Goal: Task Accomplishment & Management: Complete application form

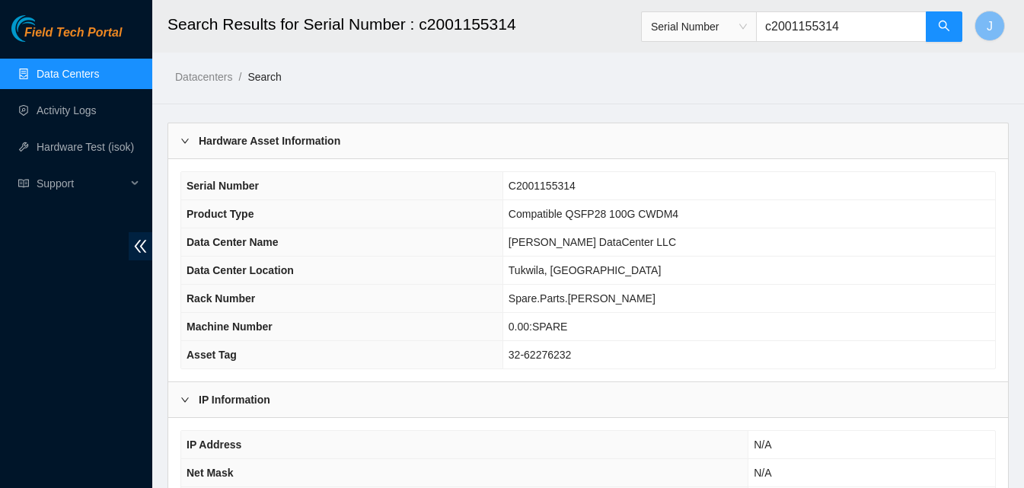
drag, startPoint x: 854, startPoint y: 26, endPoint x: 647, endPoint y: 42, distance: 207.7
click at [646, 42] on header "Search Results for Serial Number : c2001155314 Serial Number c2001155314 J" at bounding box center [664, 26] width 1024 height 53
click at [936, 31] on button "button" at bounding box center [944, 26] width 37 height 30
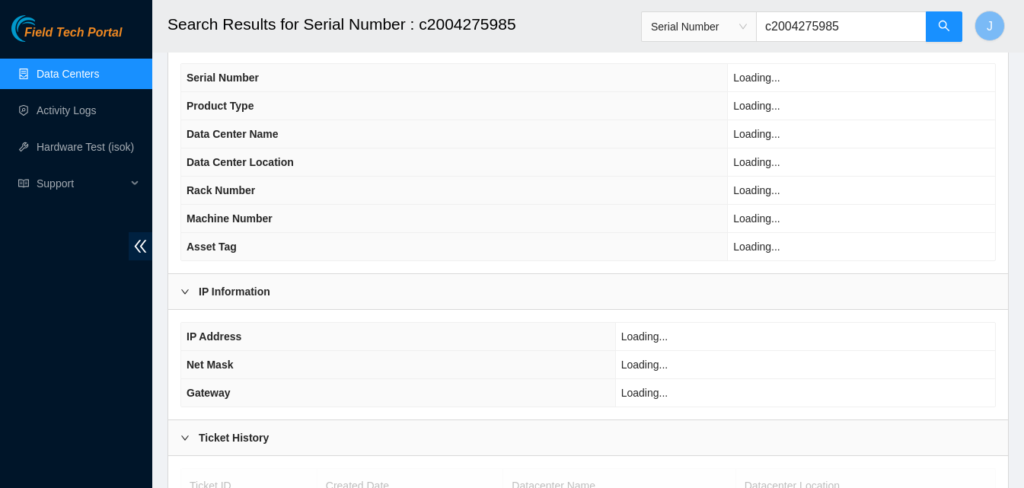
scroll to position [218, 0]
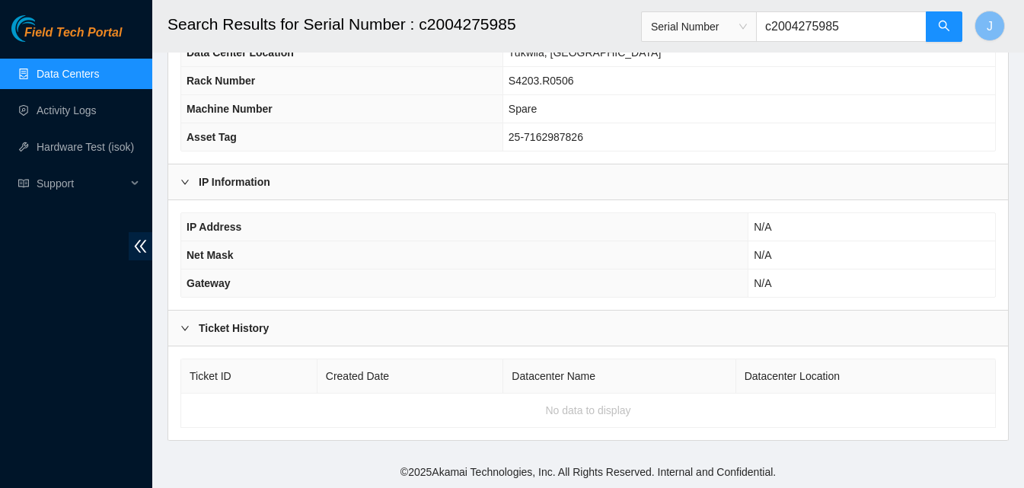
type input "c2004275985"
drag, startPoint x: 880, startPoint y: 30, endPoint x: 704, endPoint y: 84, distance: 183.7
click at [704, 84] on main "Search Results for Serial Number : c2004275985 Serial Number c2004275985 J Data…" at bounding box center [588, 119] width 872 height 674
paste input "s23bb0529"
click at [942, 33] on span "search" at bounding box center [944, 27] width 12 height 14
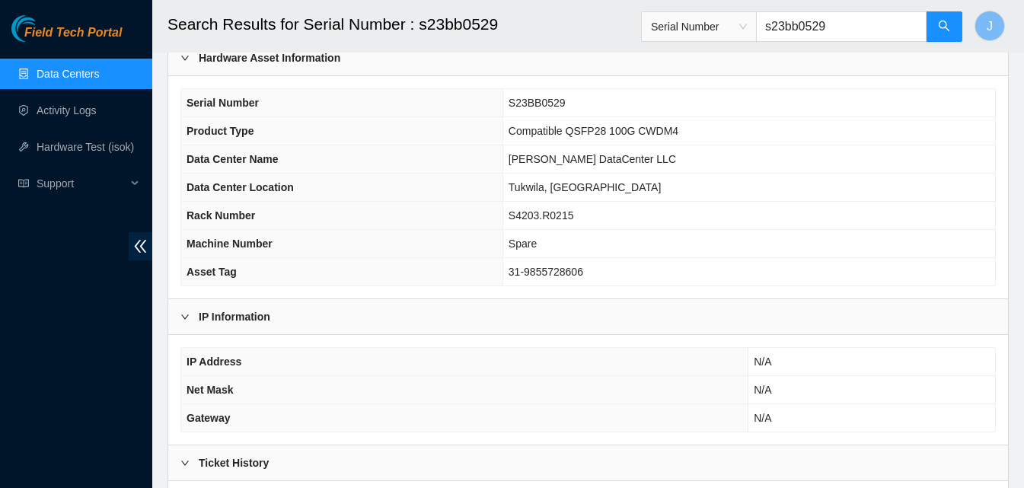
scroll to position [218, 0]
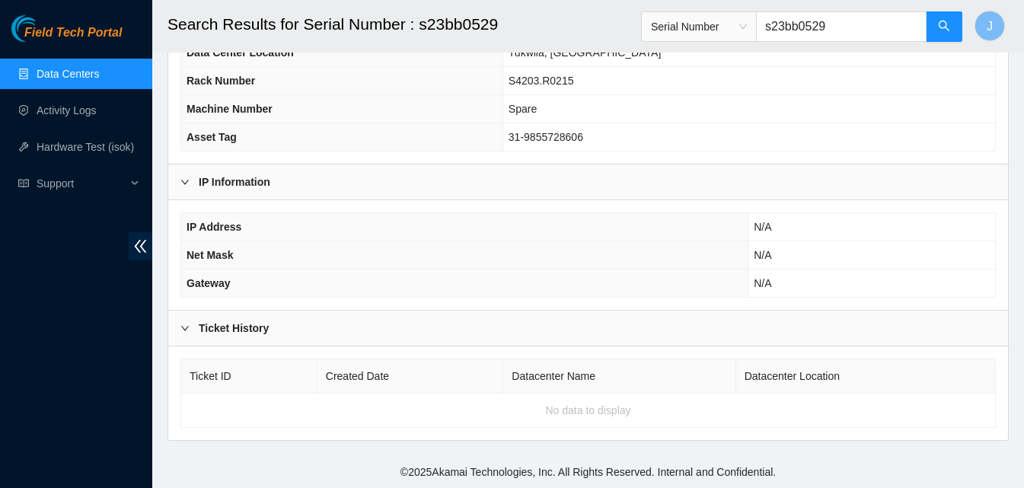
type input "s23bb0529"
drag, startPoint x: 863, startPoint y: 32, endPoint x: 648, endPoint y: 37, distance: 214.7
click at [646, 36] on header "Search Results for Serial Number : s23bb0529 Serial Number s23bb0529 J" at bounding box center [664, 26] width 1024 height 53
paste input "c2009347284"
click at [956, 26] on button "button" at bounding box center [944, 26] width 37 height 30
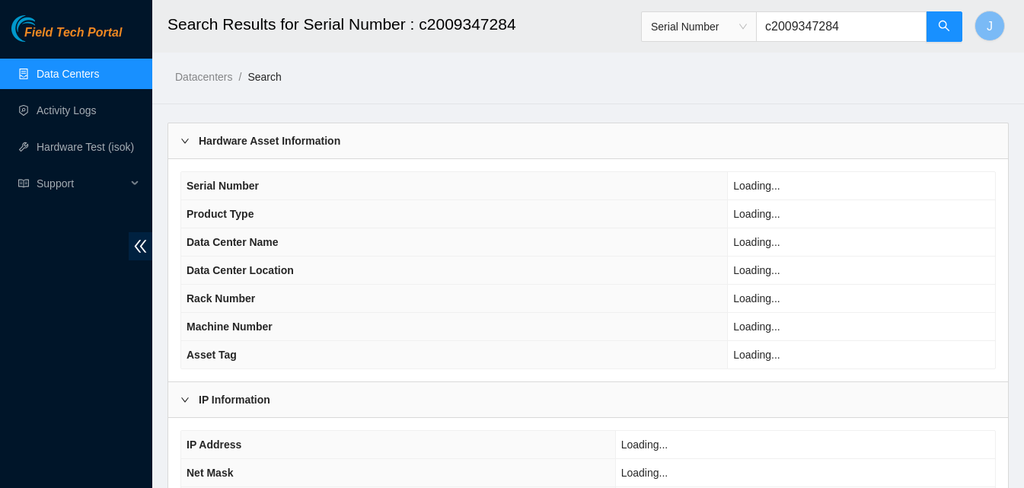
type input "c2009347284"
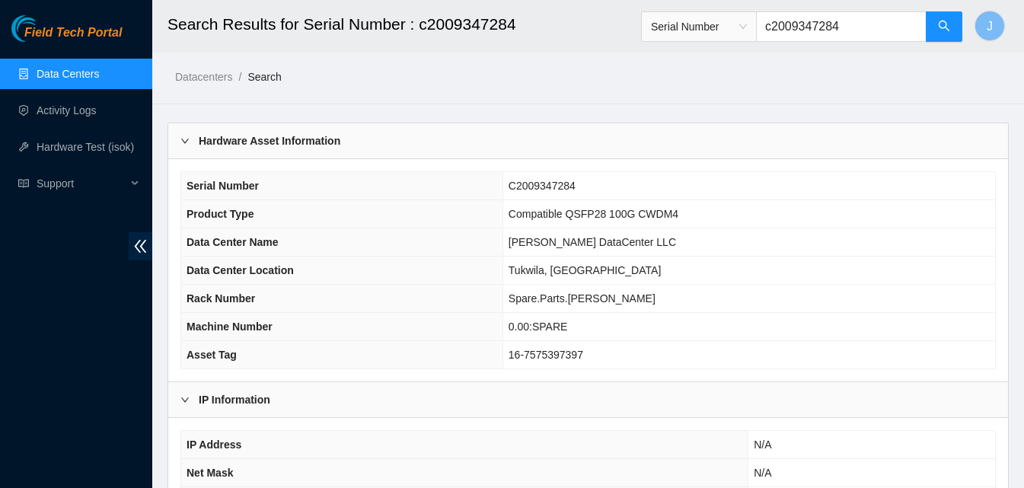
click at [39, 279] on div "Field Tech Portal Data Centers Activity Logs Hardware Test (isok) Support" at bounding box center [76, 251] width 152 height 473
drag, startPoint x: 875, startPoint y: 33, endPoint x: 735, endPoint y: 32, distance: 140.8
click at [735, 32] on span "Serial Number c2009347284" at bounding box center [802, 26] width 322 height 30
paste input "s22lb01bg"
click at [955, 25] on button "button" at bounding box center [944, 26] width 37 height 30
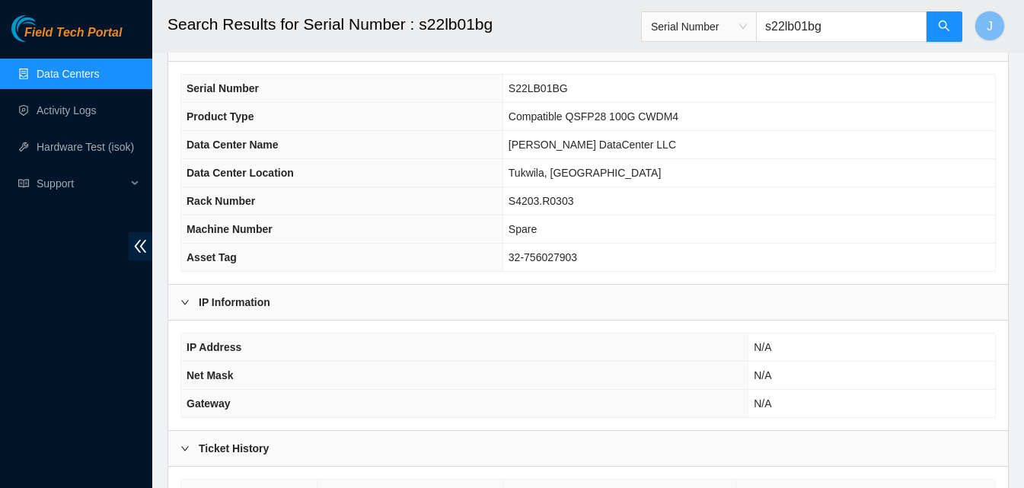
scroll to position [218, 0]
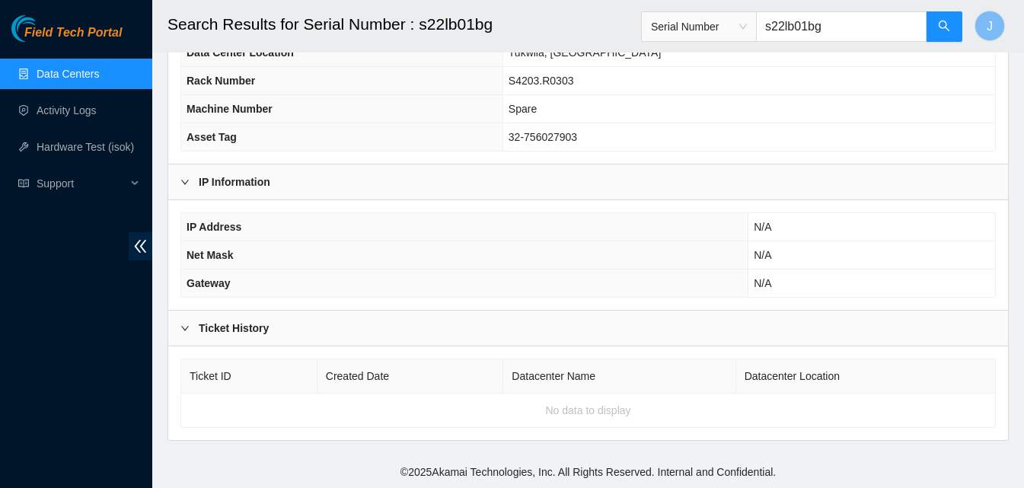
type input "s22lb01bg"
drag, startPoint x: 859, startPoint y: 16, endPoint x: 746, endPoint y: 39, distance: 115.7
click at [746, 39] on span "Serial Number s22lb01bg" at bounding box center [802, 26] width 322 height 30
paste input "s22kb0at9"
click at [945, 27] on icon "search" at bounding box center [944, 26] width 12 height 12
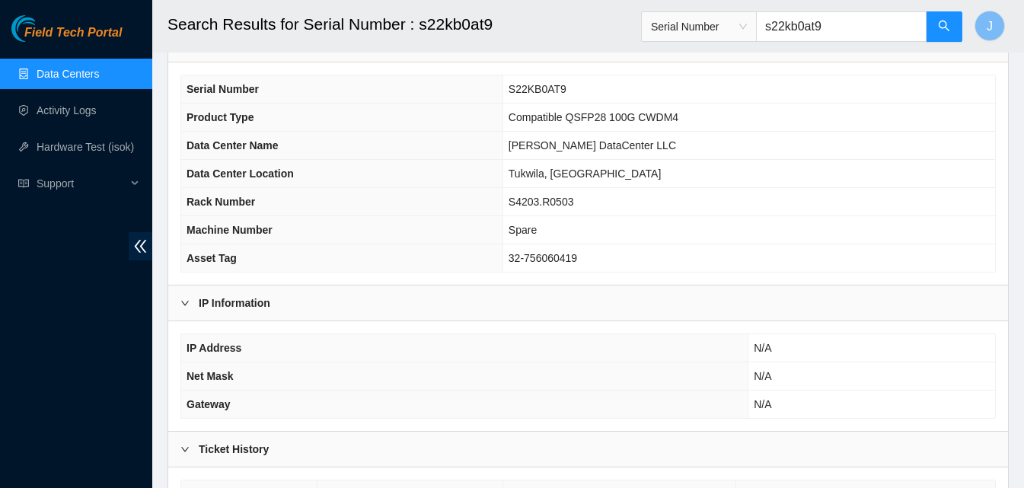
scroll to position [218, 0]
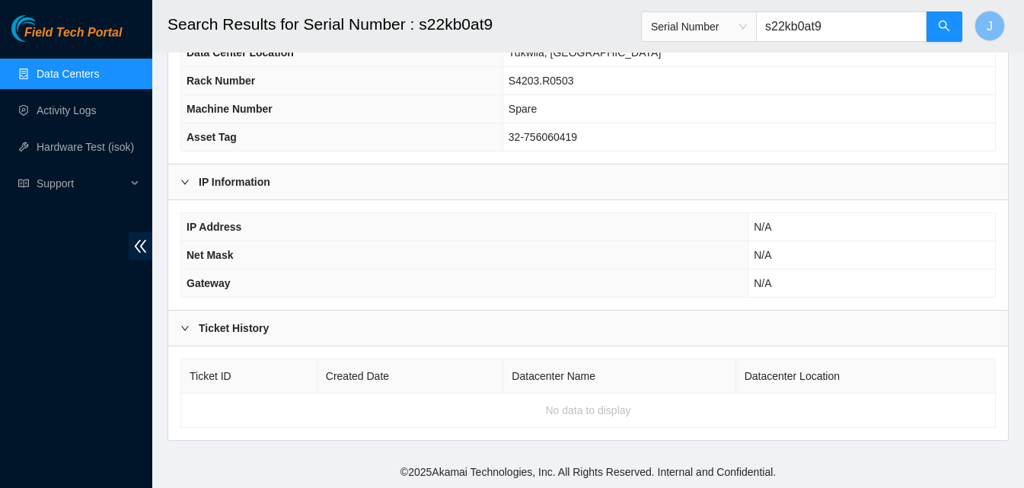
type input "s22kb0at9"
click at [65, 273] on div "Field Tech Portal Data Centers Activity Logs Hardware Test (isok) Support" at bounding box center [76, 251] width 152 height 473
drag, startPoint x: 856, startPoint y: 27, endPoint x: 602, endPoint y: 50, distance: 255.3
click at [602, 50] on header "Search Results for Serial Number : s22kb0at9 Serial Number s22kb0at9 J" at bounding box center [664, 26] width 1024 height 53
paste input "c2004275783"
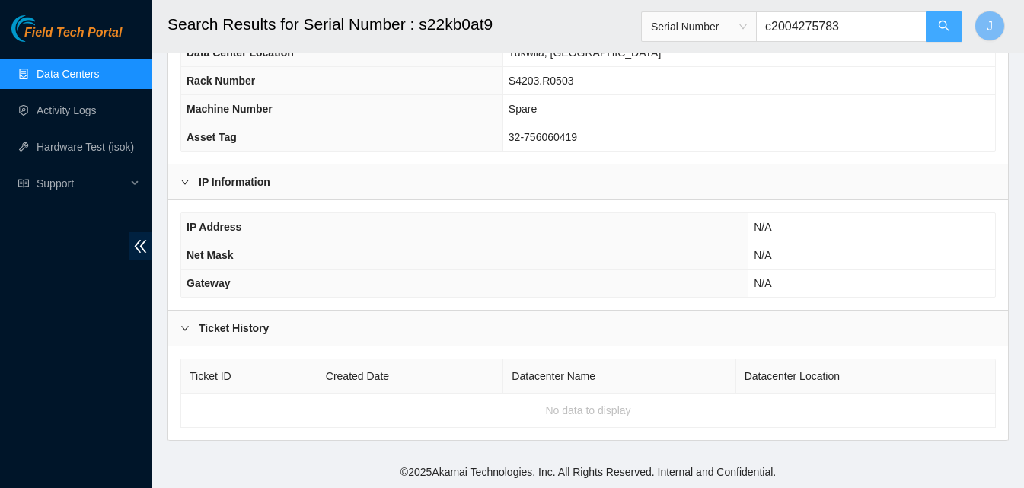
click at [941, 13] on button "button" at bounding box center [944, 26] width 37 height 30
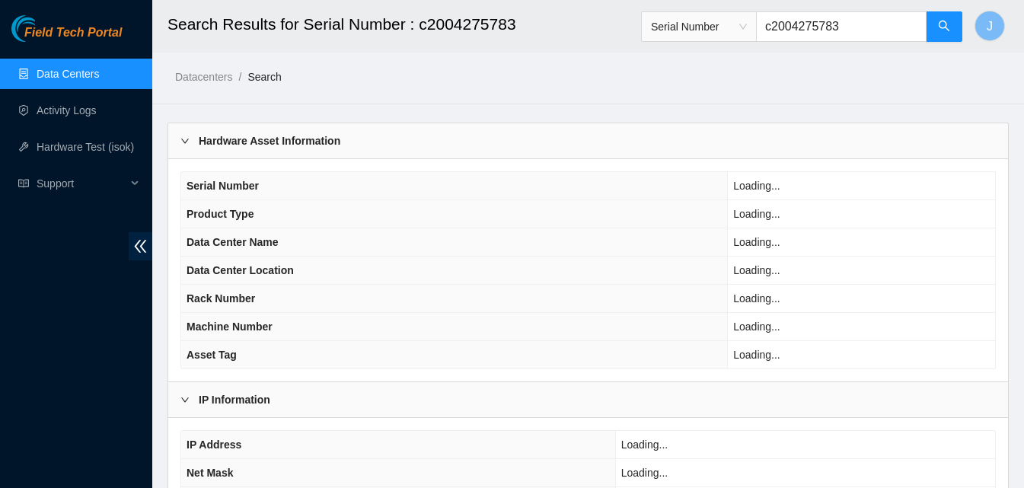
type input "c2004275783"
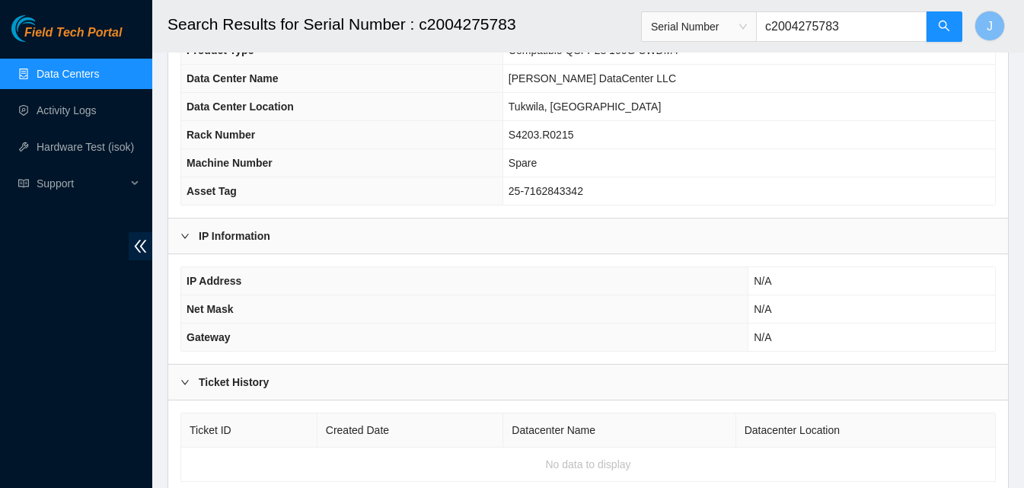
scroll to position [142, 0]
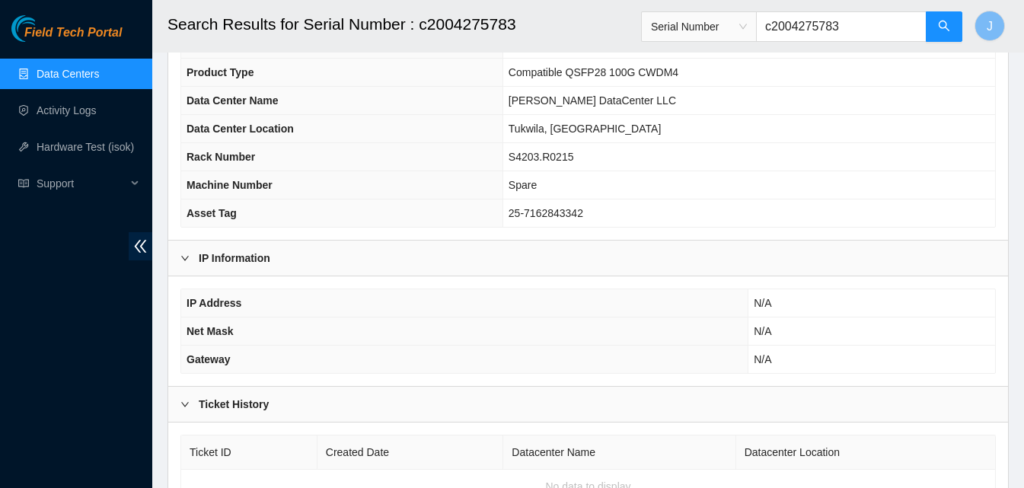
drag, startPoint x: 28, startPoint y: 356, endPoint x: 57, endPoint y: 339, distance: 33.4
click at [28, 355] on div "Field Tech Portal Data Centers Activity Logs Hardware Test (isok) Support" at bounding box center [76, 251] width 152 height 473
drag, startPoint x: 878, startPoint y: 21, endPoint x: 669, endPoint y: 36, distance: 209.1
click at [667, 36] on span "Serial Number c2004275783" at bounding box center [802, 26] width 322 height 30
paste input "c2003044410"
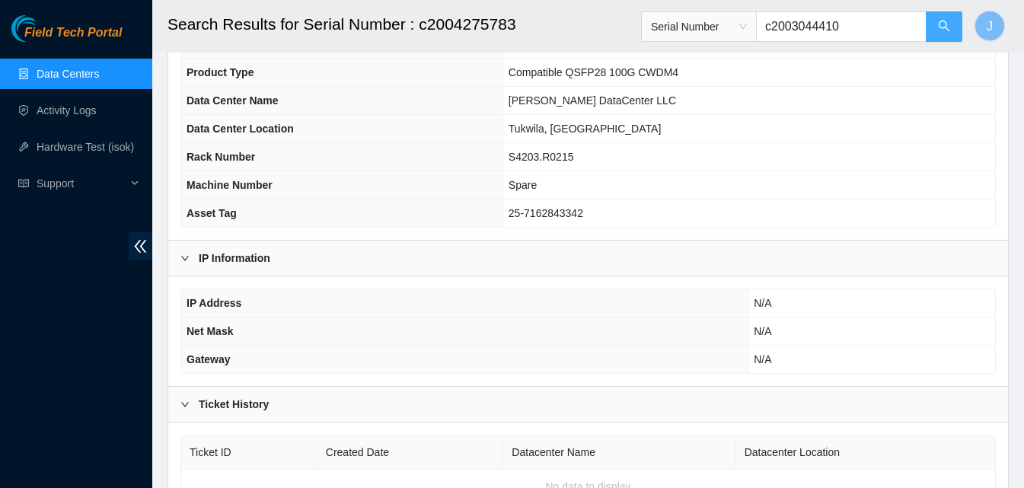
click at [944, 20] on icon "search" at bounding box center [944, 26] width 12 height 12
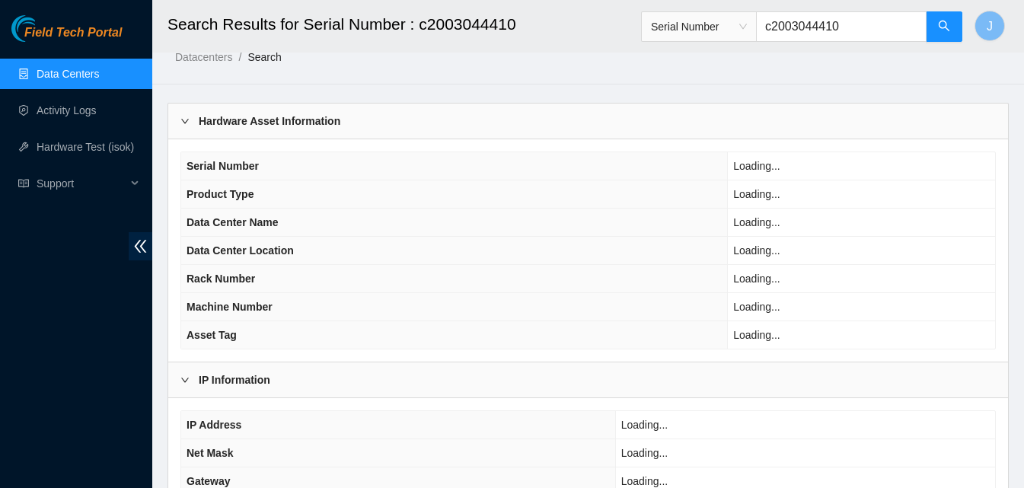
scroll to position [76, 0]
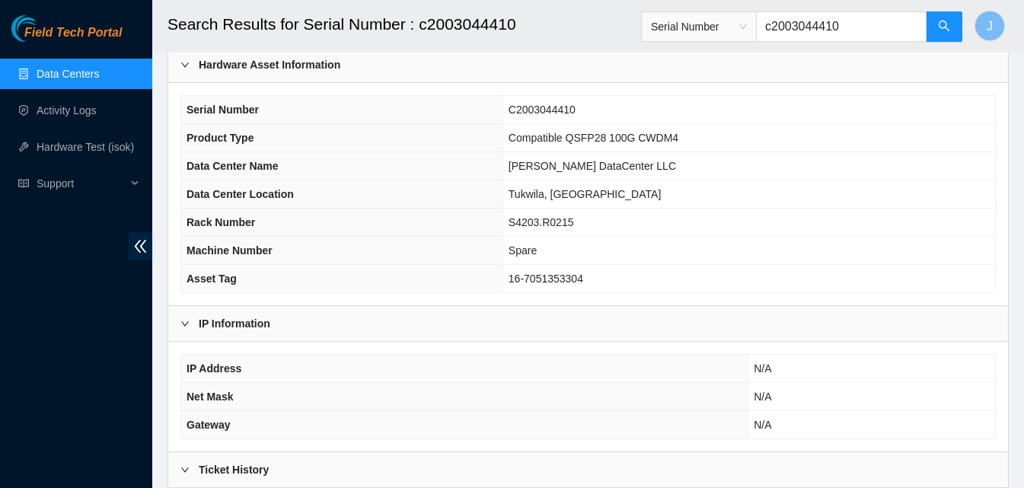
type input "c2003044410"
click at [76, 352] on div "Field Tech Portal Data Centers Activity Logs Hardware Test (isok) Support" at bounding box center [76, 251] width 152 height 473
drag, startPoint x: 869, startPoint y: 32, endPoint x: 656, endPoint y: 40, distance: 213.3
click at [656, 40] on span "Serial Number c2003044410" at bounding box center [802, 26] width 322 height 30
paste input "s23bb0bl1"
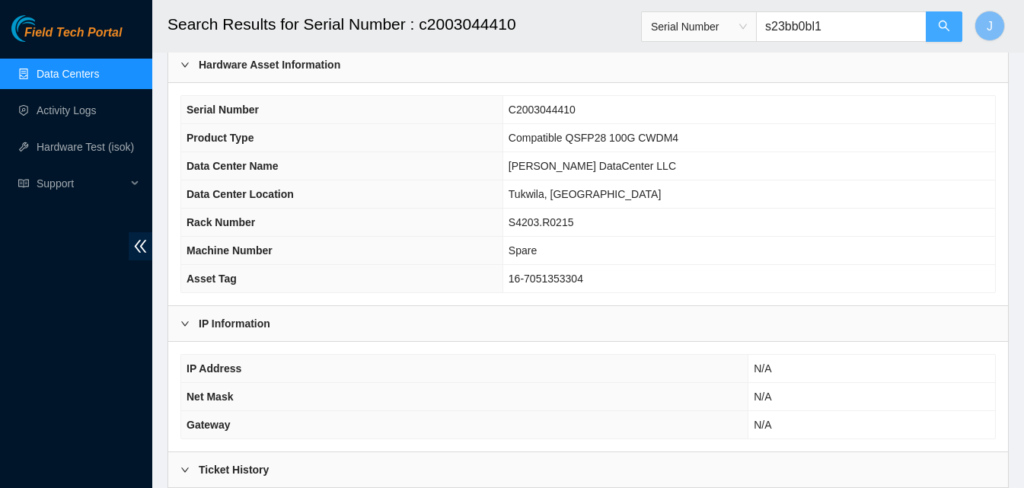
click at [933, 24] on button "button" at bounding box center [944, 26] width 37 height 30
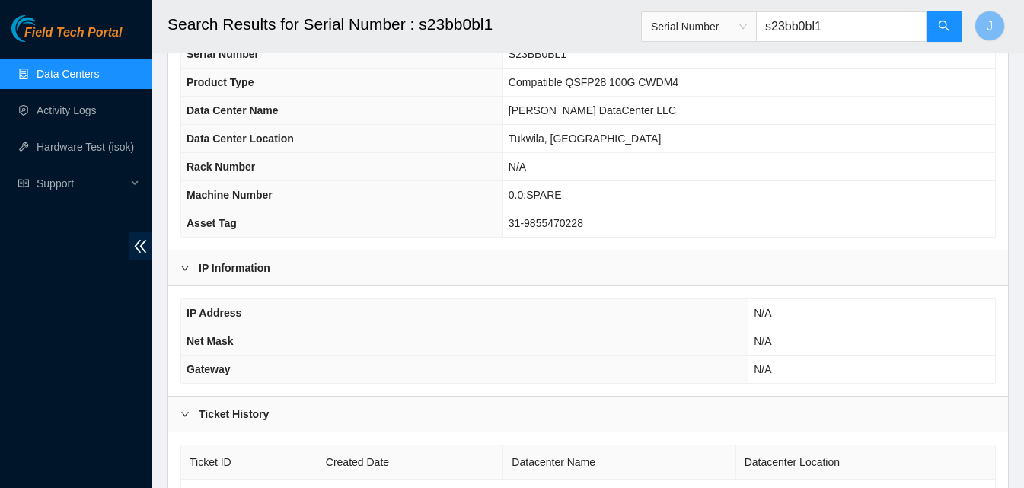
scroll to position [152, 0]
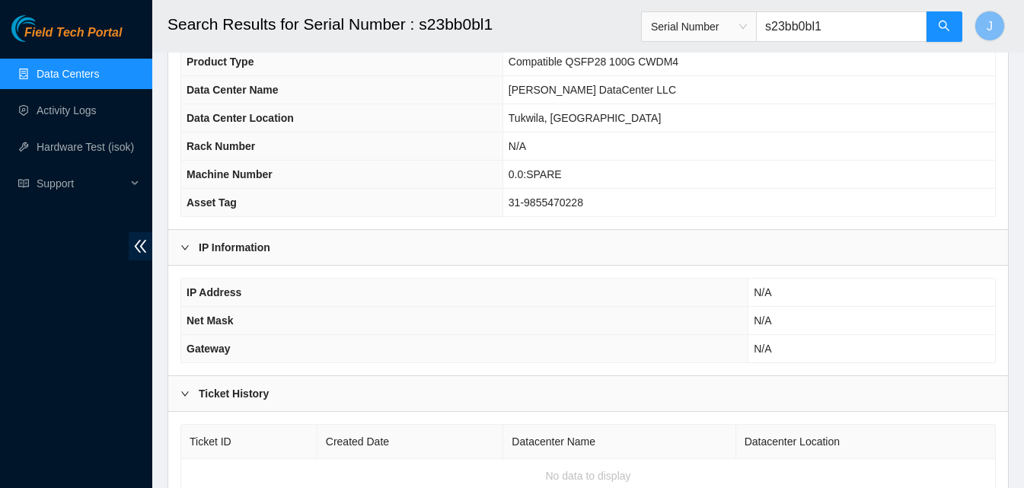
type input "s23bb0bl1"
drag, startPoint x: 0, startPoint y: 335, endPoint x: 72, endPoint y: 302, distance: 78.7
click at [3, 334] on div "Field Tech Portal Data Centers Activity Logs Hardware Test (isok) Support" at bounding box center [76, 251] width 152 height 473
drag, startPoint x: 853, startPoint y: 18, endPoint x: 745, endPoint y: 24, distance: 108.3
click at [745, 24] on span "Serial Number s23bb0bl1" at bounding box center [802, 26] width 322 height 30
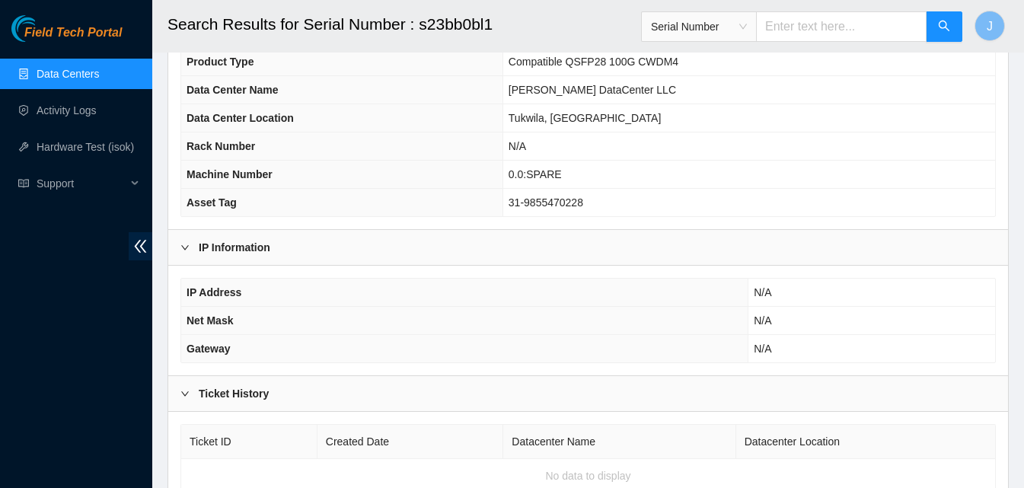
paste input "c2301308034"
click at [933, 21] on button "button" at bounding box center [944, 26] width 37 height 30
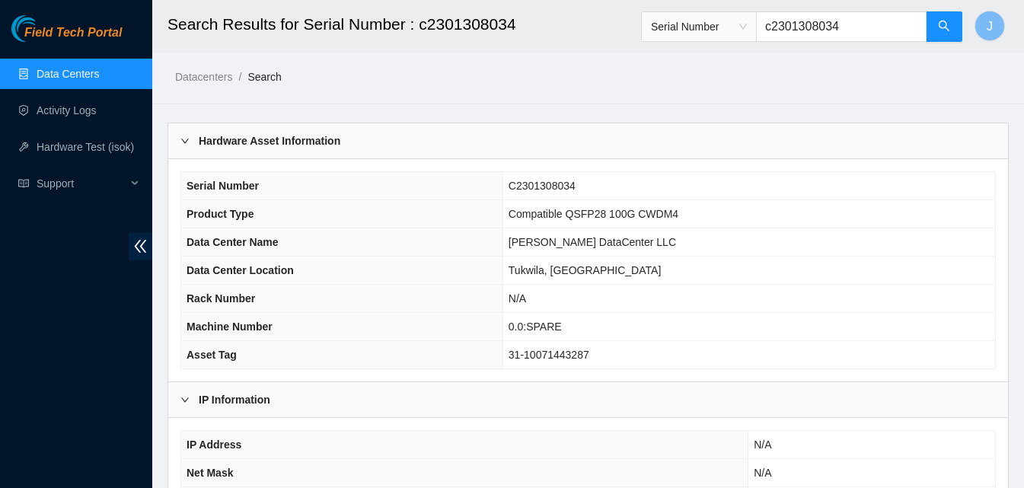
type input "c2301308034"
drag, startPoint x: 0, startPoint y: 327, endPoint x: 120, endPoint y: 296, distance: 123.3
click at [11, 327] on div "Field Tech Portal Data Centers Activity Logs Hardware Test (isok) Support" at bounding box center [76, 251] width 152 height 473
drag, startPoint x: 851, startPoint y: 30, endPoint x: 712, endPoint y: 36, distance: 139.4
click at [712, 36] on span "Serial Number c2301308034" at bounding box center [802, 26] width 322 height 30
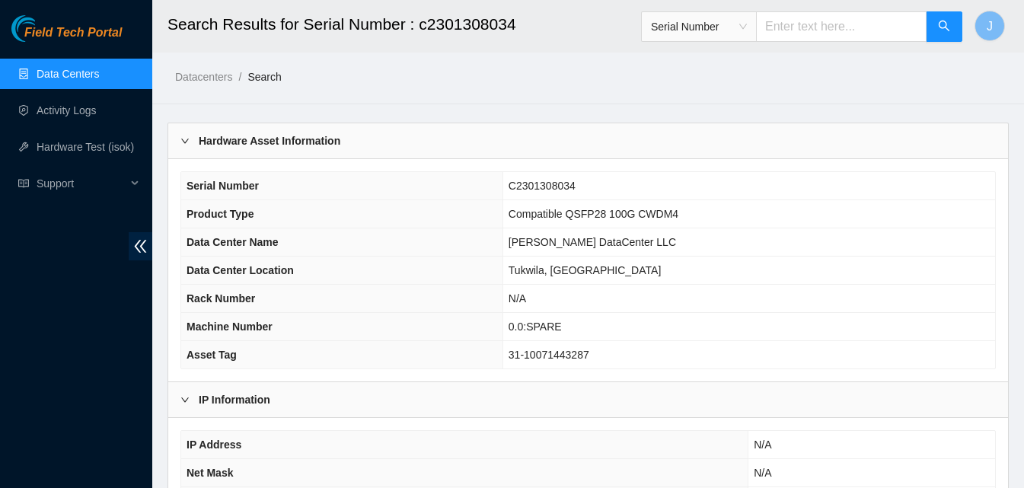
paste input "s21eb1294"
click at [953, 33] on button "button" at bounding box center [944, 26] width 37 height 30
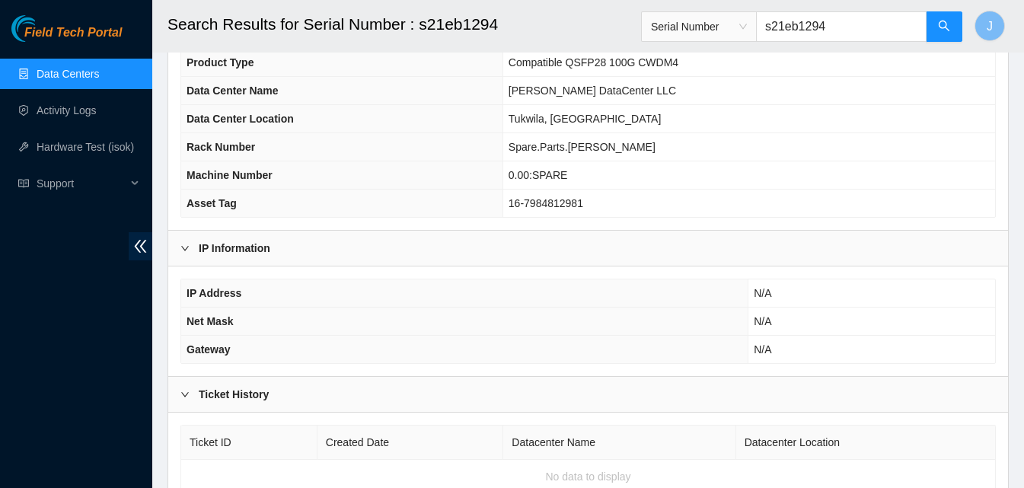
scroll to position [152, 0]
type input "s21eb1294"
click at [85, 384] on div "Field Tech Portal Data Centers Activity Logs Hardware Test (isok) Support" at bounding box center [76, 251] width 152 height 473
drag, startPoint x: 858, startPoint y: 21, endPoint x: 691, endPoint y: 28, distance: 166.9
click at [687, 26] on span "Serial Number s21eb1294" at bounding box center [802, 26] width 322 height 30
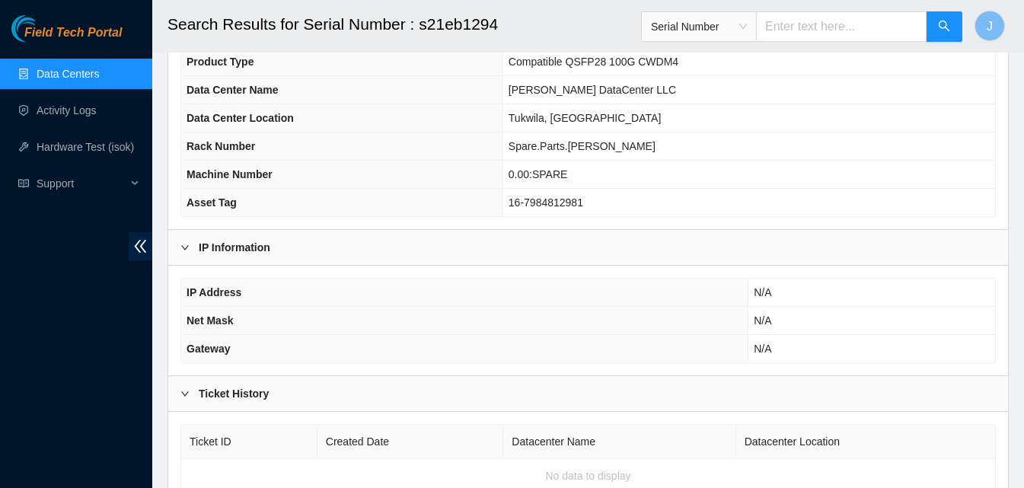
paste input "c2003293332"
click at [944, 28] on icon "search" at bounding box center [944, 26] width 11 height 11
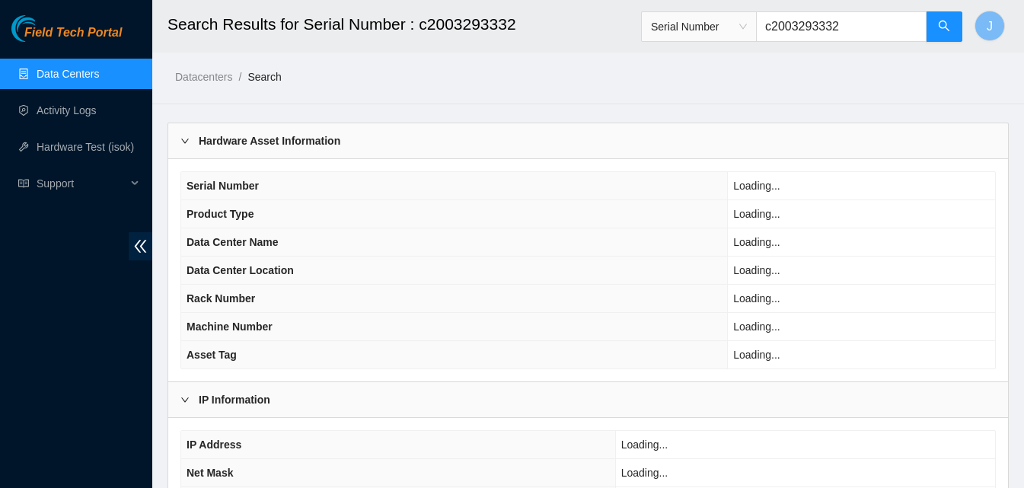
type input "c2003293332"
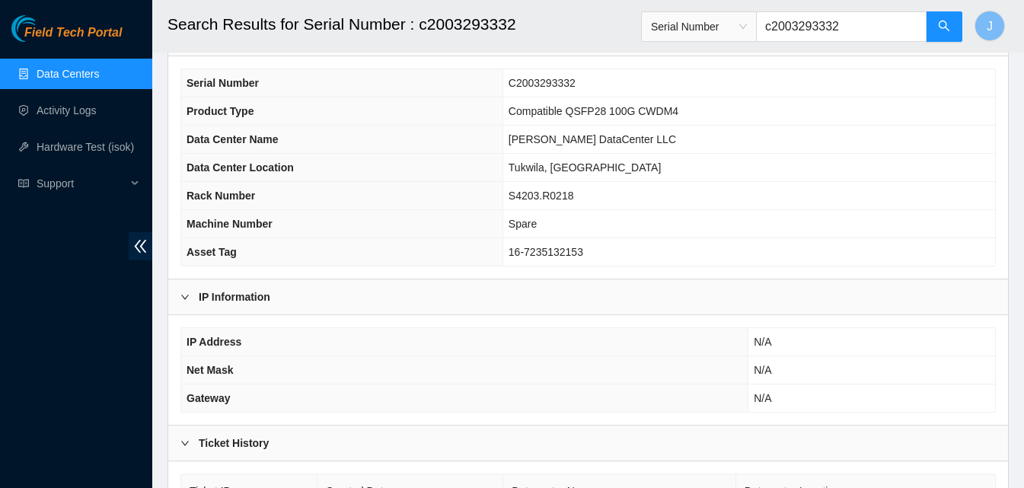
scroll to position [65, 0]
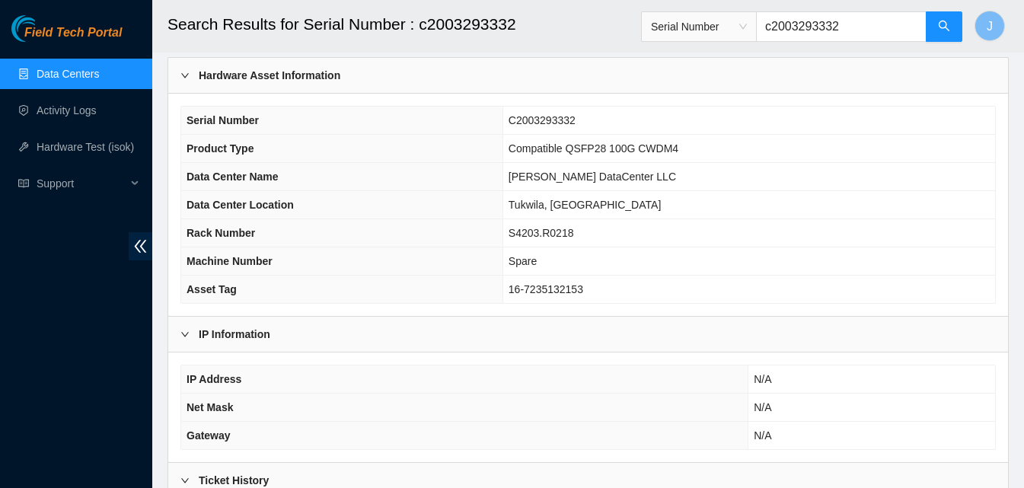
click at [133, 334] on div "Field Tech Portal Data Centers Activity Logs Hardware Test (isok) Support" at bounding box center [76, 251] width 152 height 473
drag, startPoint x: 869, startPoint y: 26, endPoint x: 691, endPoint y: 45, distance: 178.4
click at [678, 42] on div "Serial Number c2003293332" at bounding box center [802, 26] width 322 height 49
paste input "c2003293503"
click at [937, 28] on button "button" at bounding box center [944, 26] width 37 height 30
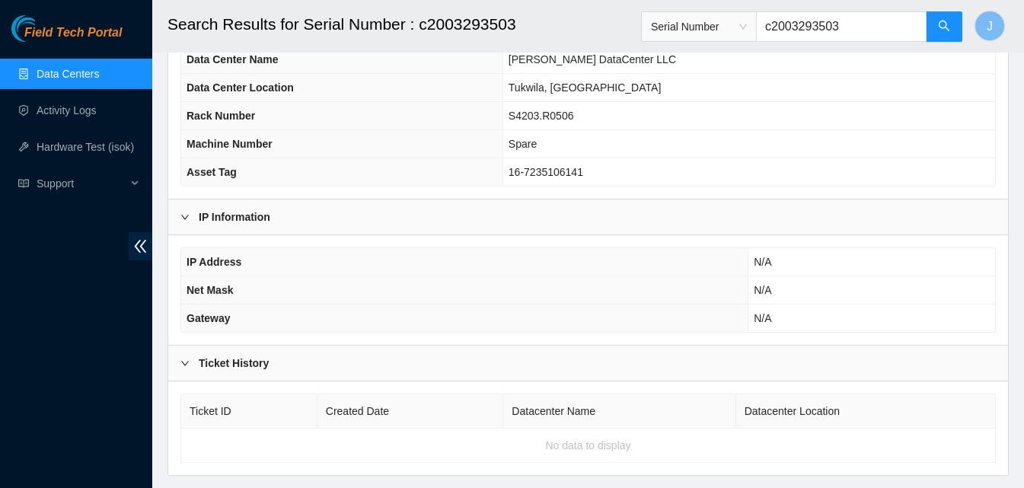
scroll to position [218, 0]
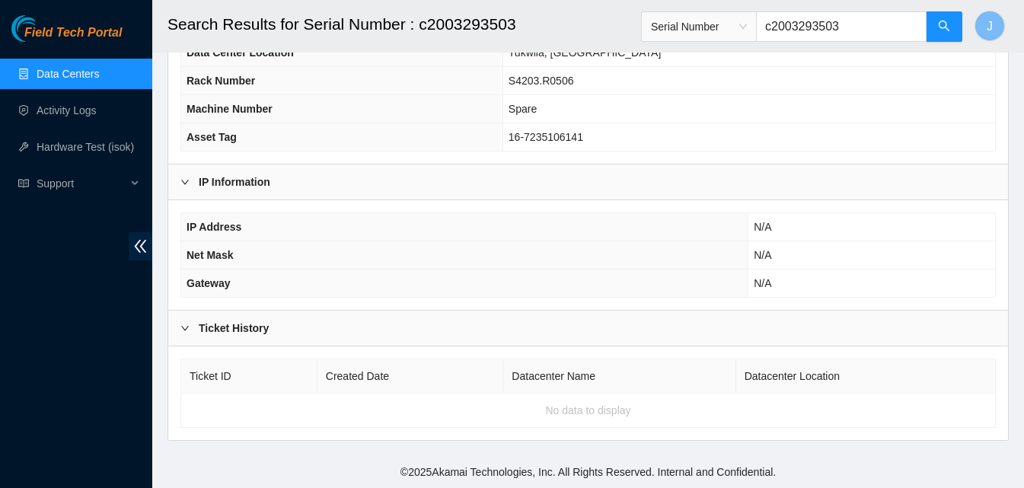
type input "c2003293503"
click at [37, 326] on div "Field Tech Portal Data Centers Activity Logs Hardware Test (isok) Support" at bounding box center [76, 251] width 152 height 473
drag, startPoint x: 874, startPoint y: 24, endPoint x: 614, endPoint y: 40, distance: 260.1
click at [614, 40] on header "Search Results for Serial Number : c2003293503 Serial Number c2003293503 J" at bounding box center [664, 26] width 1024 height 53
paste input "s23bb0d5j"
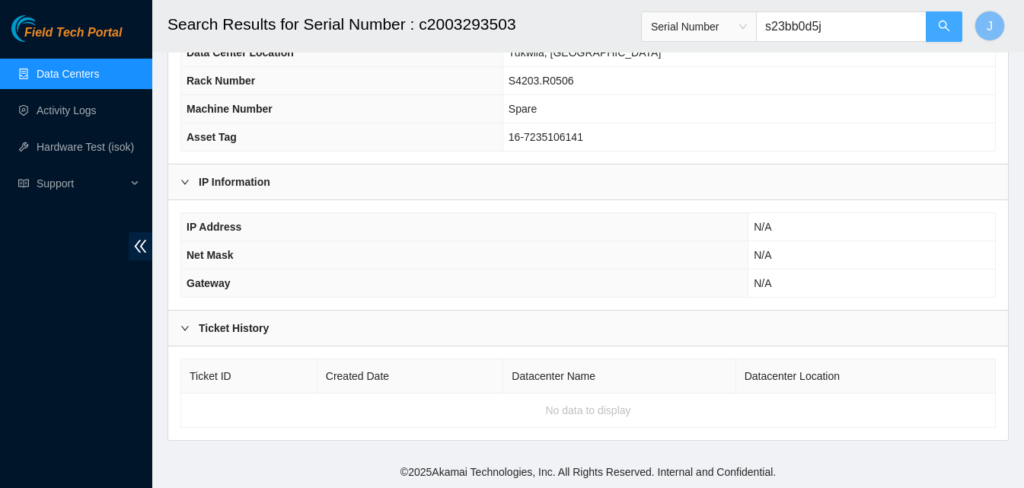
click at [932, 30] on button "button" at bounding box center [944, 26] width 37 height 30
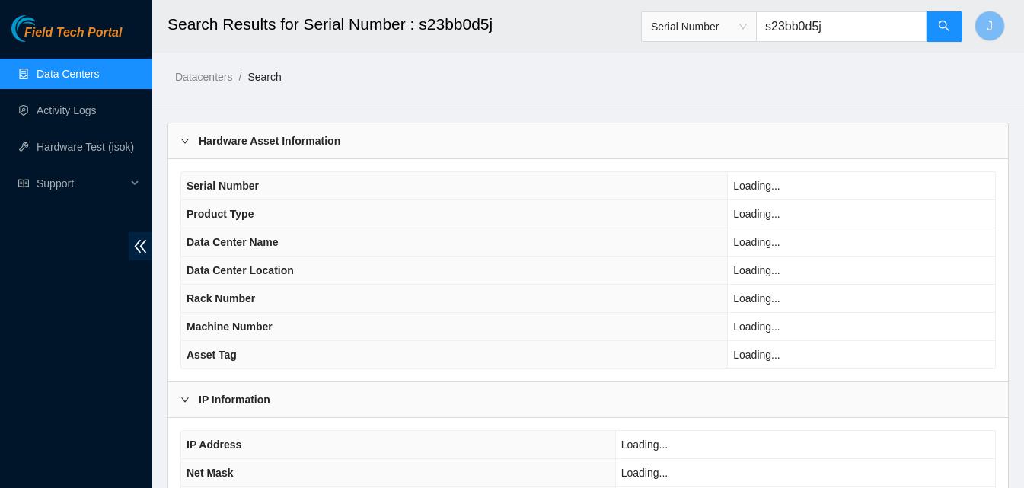
type input "s23bb0d5j"
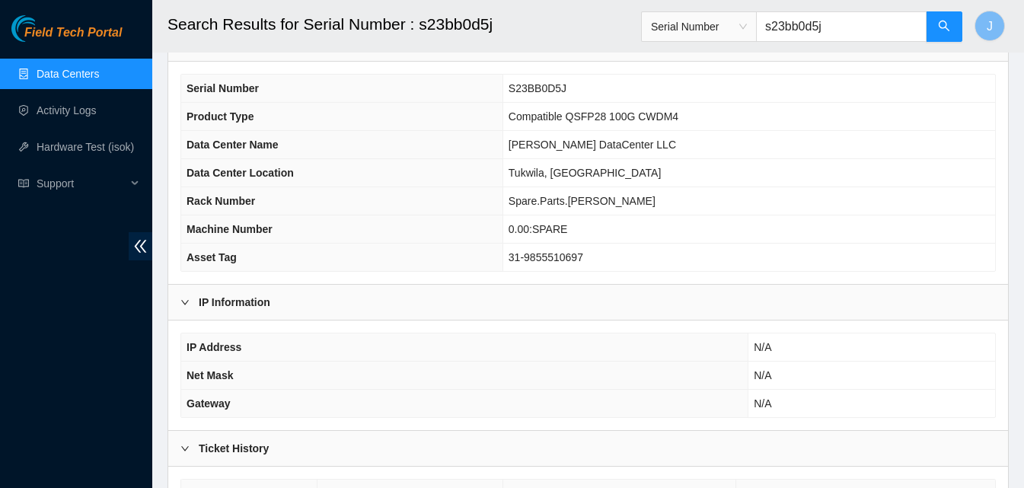
scroll to position [65, 0]
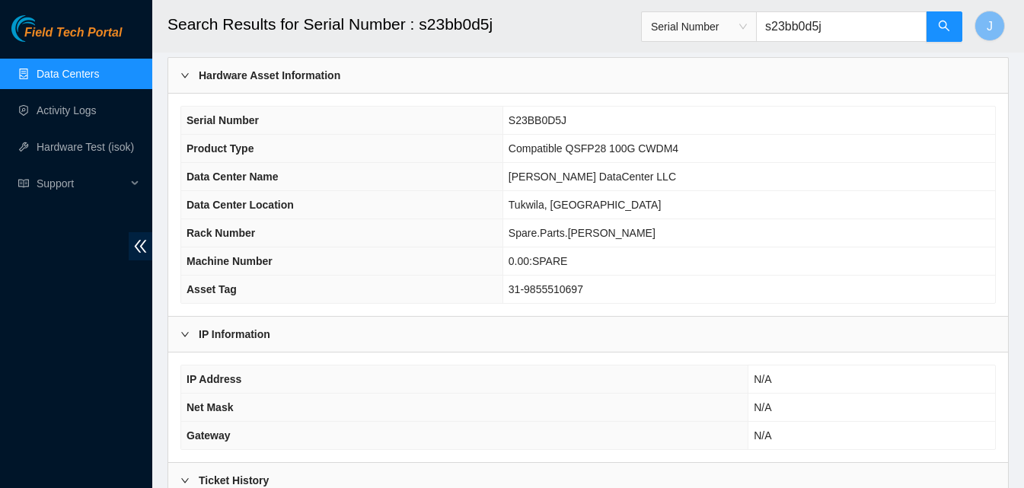
drag, startPoint x: 845, startPoint y: 29, endPoint x: 659, endPoint y: 33, distance: 185.8
click at [659, 33] on span "Serial Number s23bb0d5j" at bounding box center [802, 26] width 322 height 30
paste input "s23bb03jn"
click at [946, 30] on icon "search" at bounding box center [944, 26] width 12 height 12
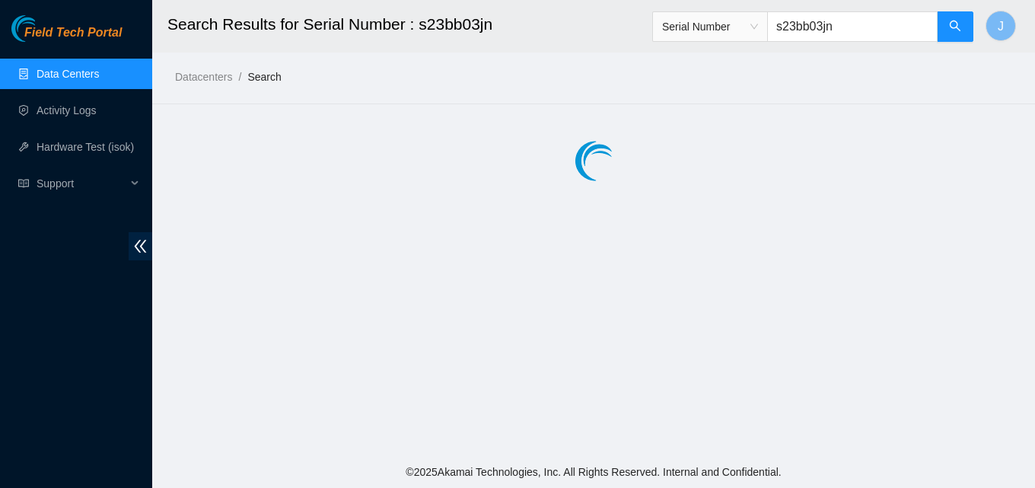
type input "s23bb03jn"
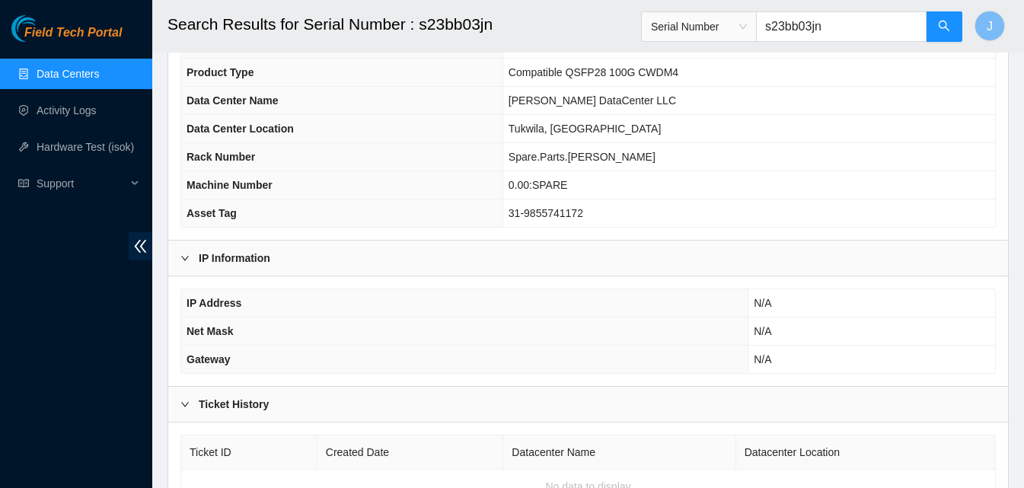
scroll to position [65, 0]
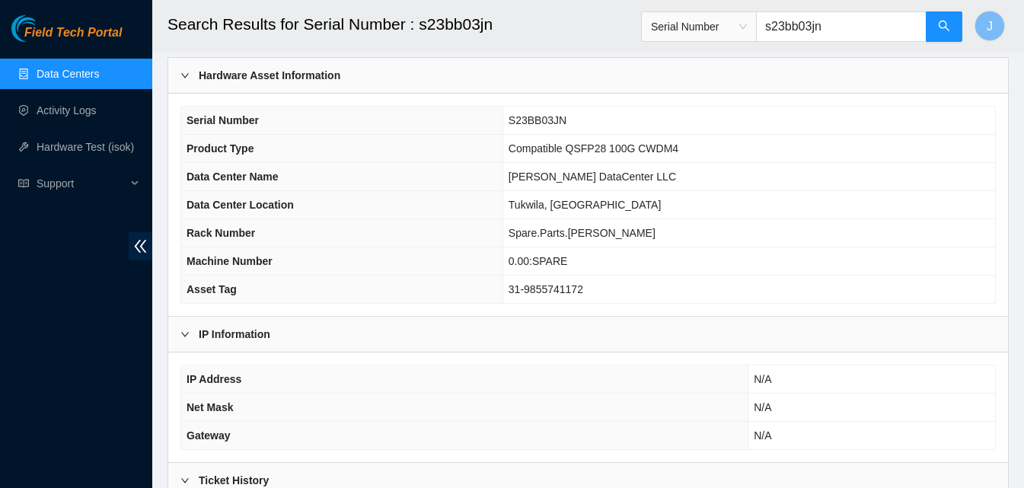
click at [49, 355] on div "Field Tech Portal Data Centers Activity Logs Hardware Test (isok) Support" at bounding box center [76, 251] width 152 height 473
drag, startPoint x: 850, startPoint y: 21, endPoint x: 729, endPoint y: 44, distance: 123.2
click at [729, 44] on div "Serial Number s23bb03jn" at bounding box center [802, 26] width 322 height 49
paste input "s21lb06t9"
click at [950, 17] on button "button" at bounding box center [944, 26] width 37 height 30
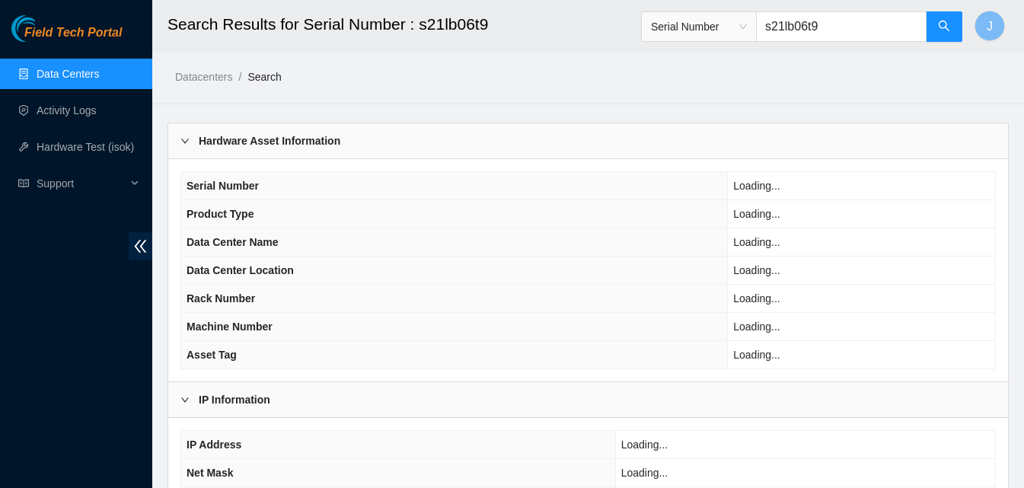
type input "s21lb06t9"
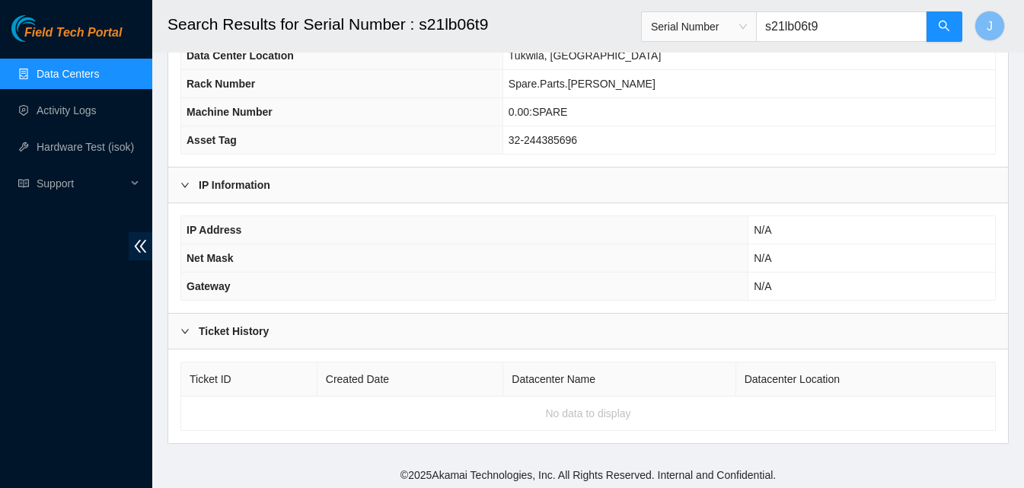
scroll to position [218, 0]
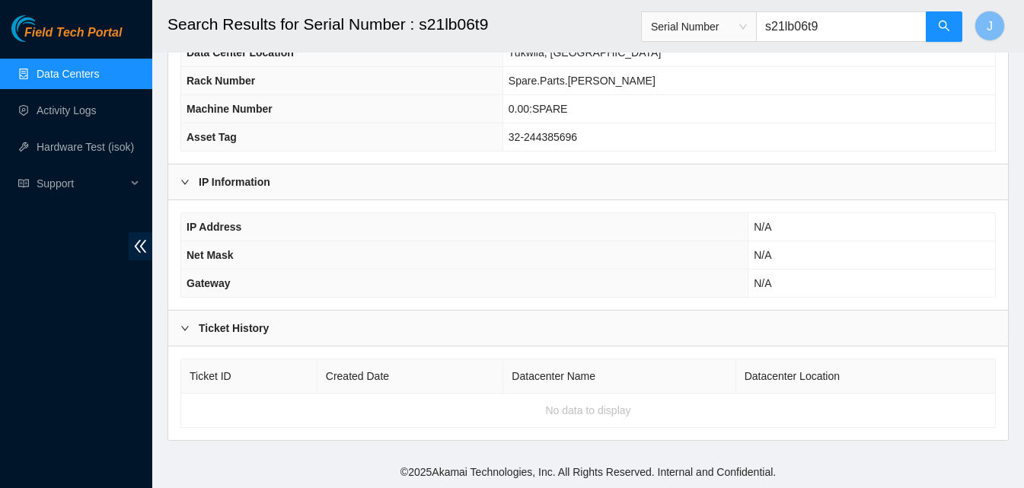
click at [65, 333] on div "Field Tech Portal Data Centers Activity Logs Hardware Test (isok) Support" at bounding box center [76, 251] width 152 height 473
drag, startPoint x: 852, startPoint y: 25, endPoint x: 632, endPoint y: 36, distance: 220.3
click at [632, 36] on header "Search Results for Serial Number : s21lb06t9 Serial Number s21lb06t9 J" at bounding box center [664, 26] width 1024 height 53
paste input "s22lb017g"
type input "s22lb017g"
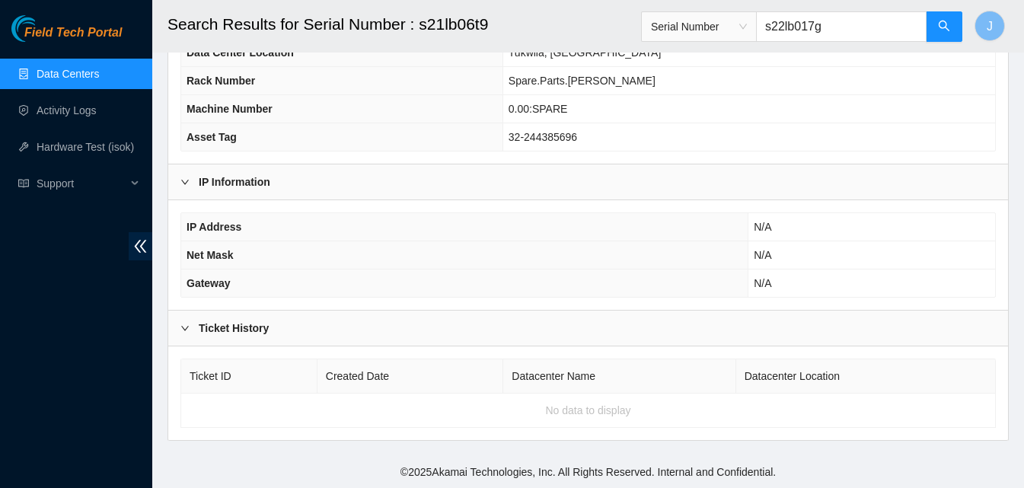
scroll to position [65, 0]
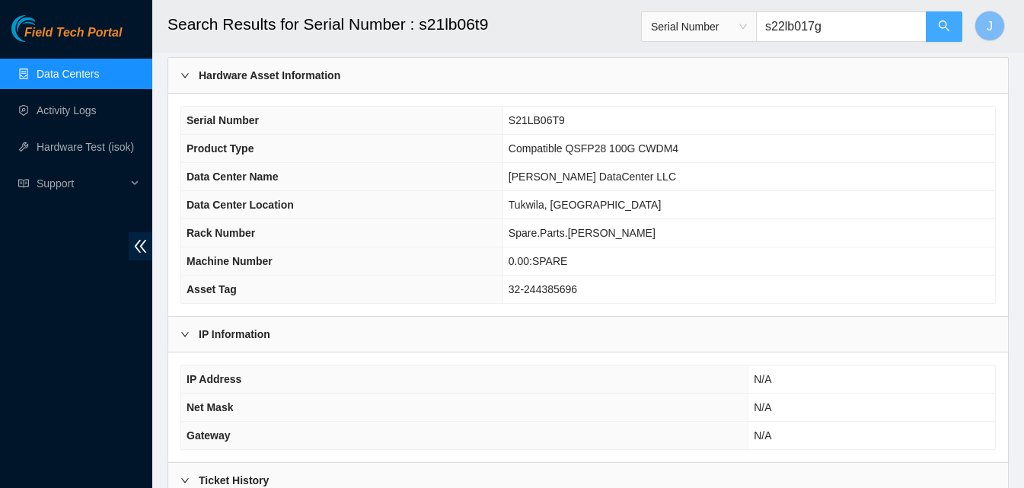
click at [937, 24] on button "button" at bounding box center [944, 26] width 37 height 30
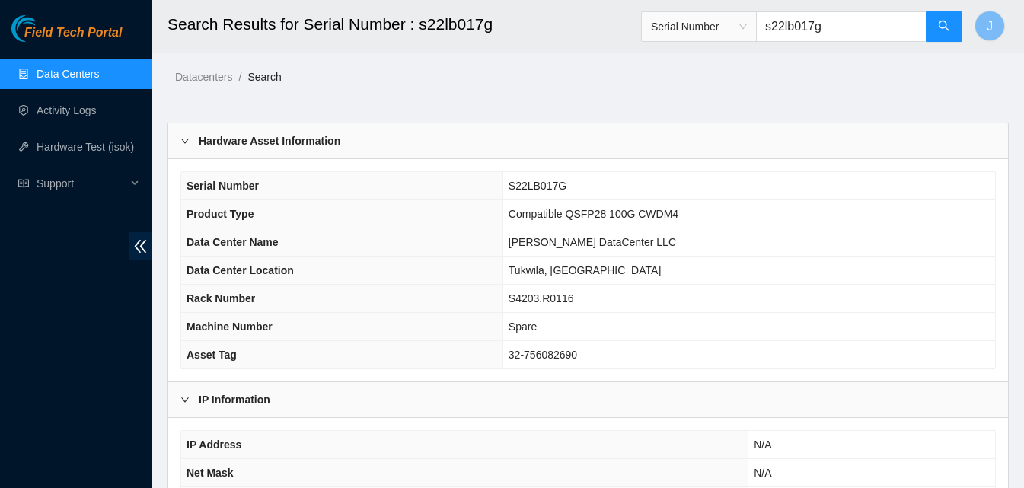
drag, startPoint x: 51, startPoint y: 352, endPoint x: 65, endPoint y: 349, distance: 14.2
click at [51, 351] on div "Field Tech Portal Data Centers Activity Logs Hardware Test (isok) Support" at bounding box center [76, 251] width 152 height 473
drag, startPoint x: 856, startPoint y: 32, endPoint x: 660, endPoint y: 38, distance: 195.7
click at [660, 38] on span "Serial Number s22lb017g" at bounding box center [802, 26] width 322 height 30
paste input "c2004275661"
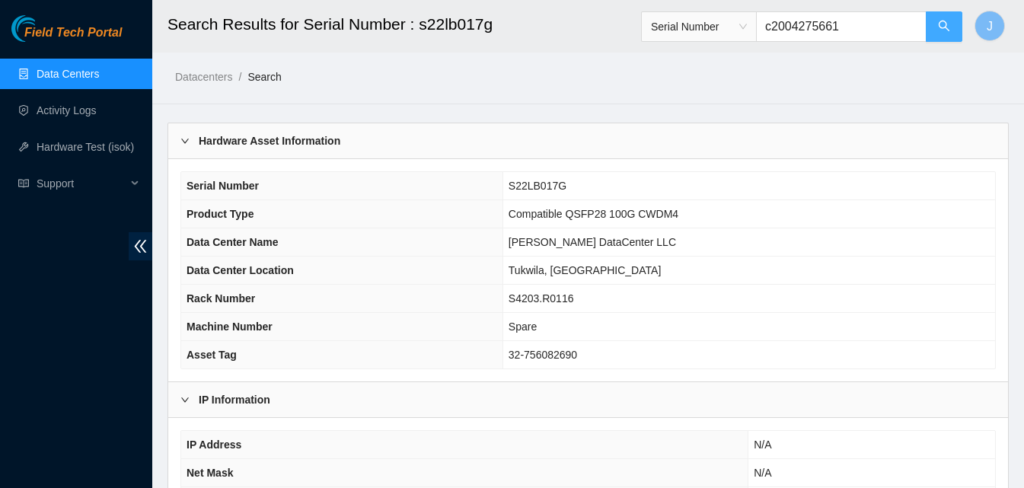
click at [952, 28] on button "button" at bounding box center [944, 26] width 37 height 30
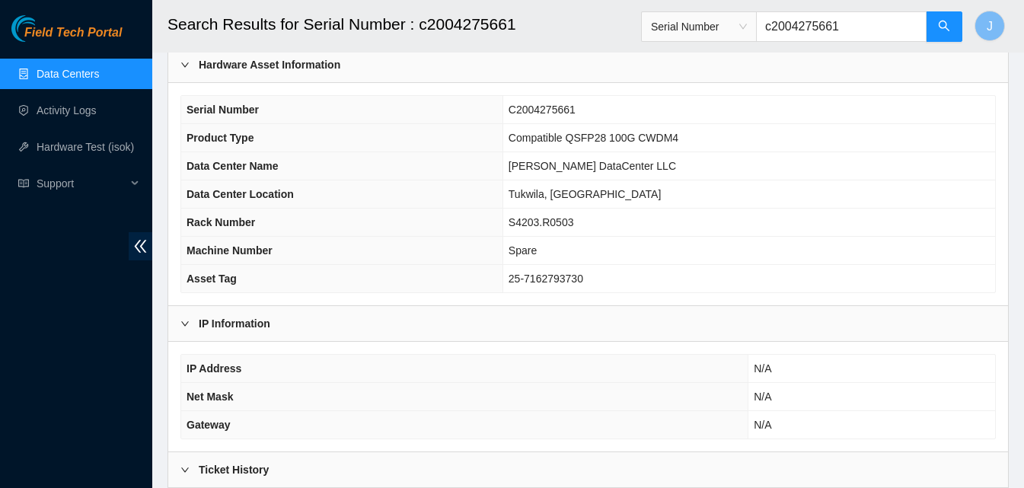
scroll to position [65, 0]
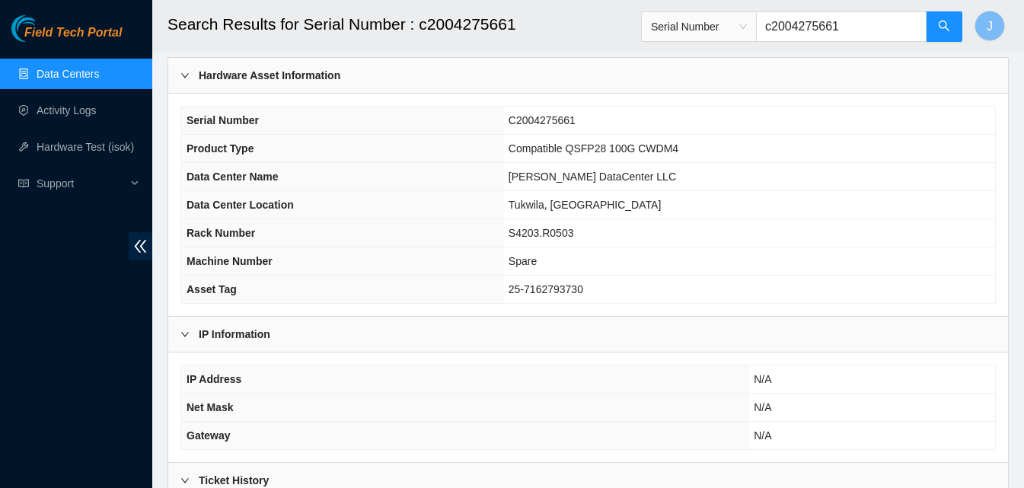
type input "c2004275661"
click at [43, 399] on div "Field Tech Portal Data Centers Activity Logs Hardware Test (isok) Support" at bounding box center [76, 251] width 152 height 473
drag, startPoint x: 859, startPoint y: 36, endPoint x: 694, endPoint y: 54, distance: 166.2
click at [691, 52] on header "Search Results for Serial Number : c2004275661 Serial Number c2004275661 J" at bounding box center [664, 26] width 1024 height 53
paste input "c2004275459"
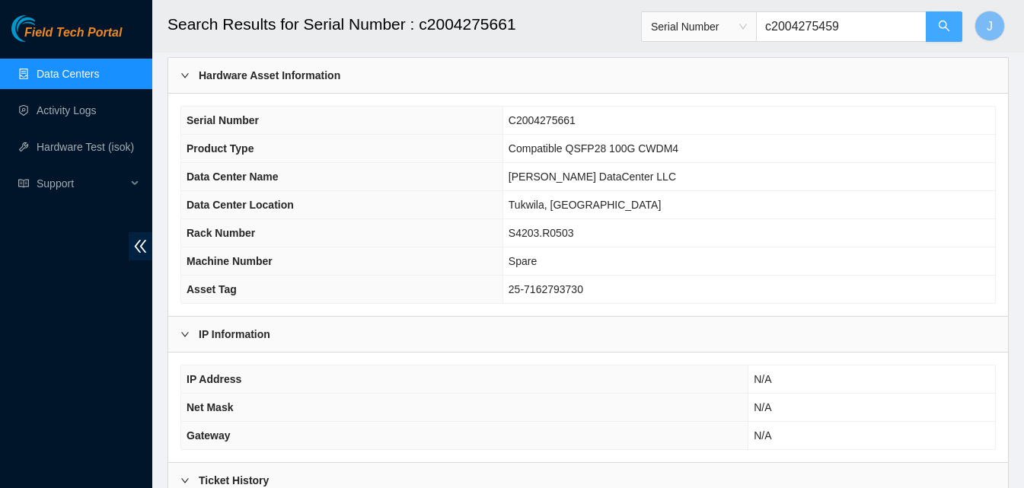
click at [953, 27] on button "button" at bounding box center [944, 26] width 37 height 30
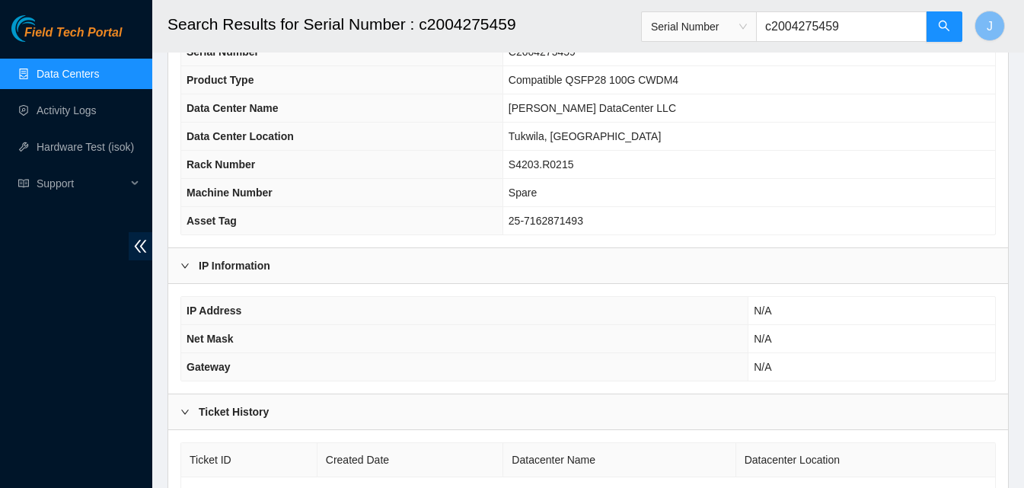
scroll to position [152, 0]
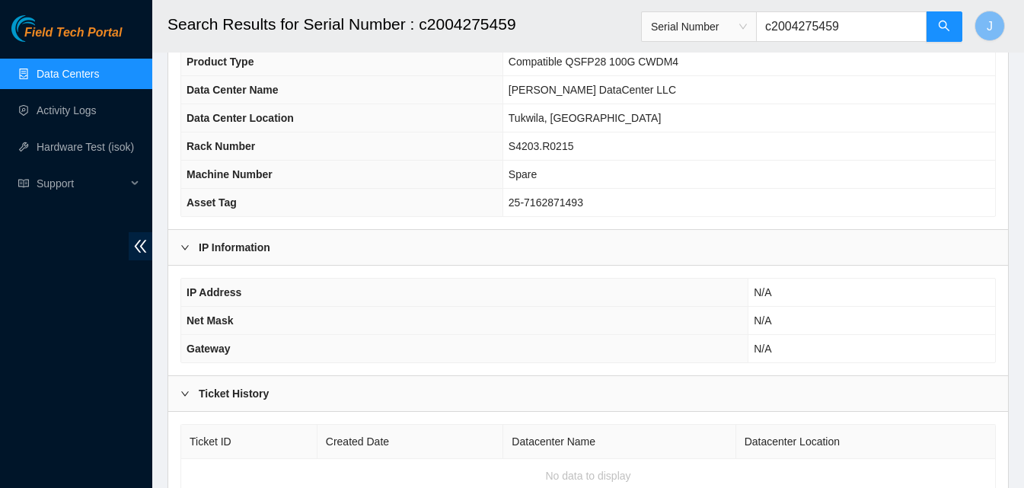
type input "c2004275459"
click at [41, 380] on div "Field Tech Portal Data Centers Activity Logs Hardware Test (isok) Support" at bounding box center [76, 251] width 152 height 473
drag, startPoint x: 861, startPoint y: 32, endPoint x: 626, endPoint y: 34, distance: 235.2
click at [626, 34] on header "Search Results for Serial Number : c2004275459 Serial Number c2004275459 J" at bounding box center [664, 26] width 1024 height 53
paste input "c2004275433"
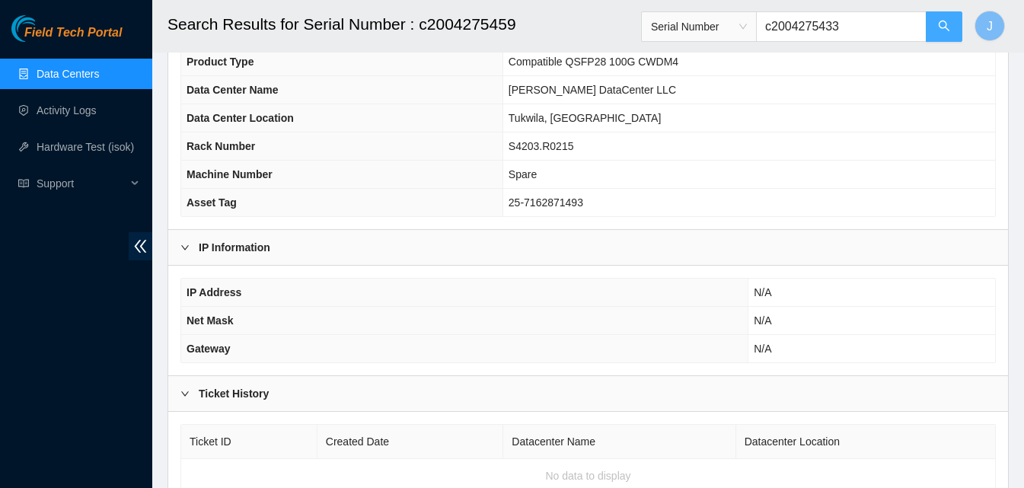
click at [941, 25] on icon "search" at bounding box center [944, 26] width 12 height 12
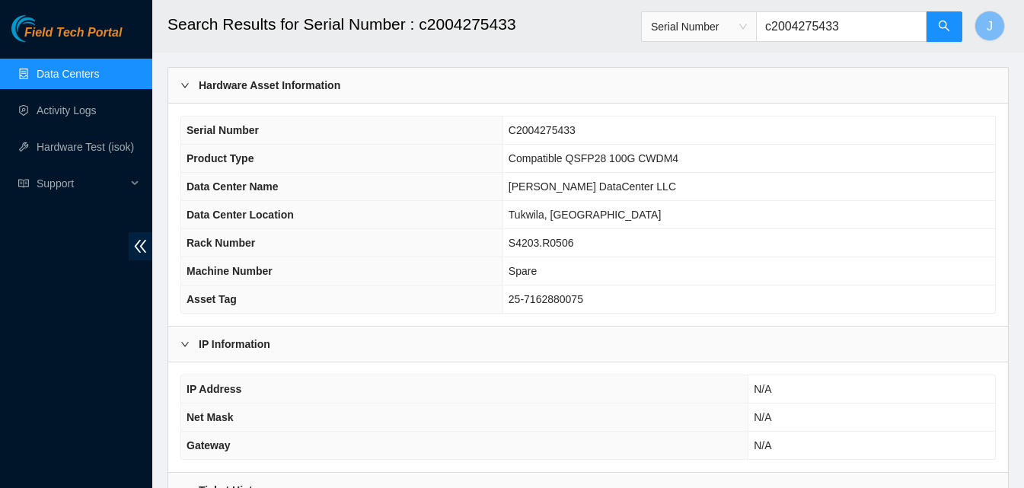
scroll to position [152, 0]
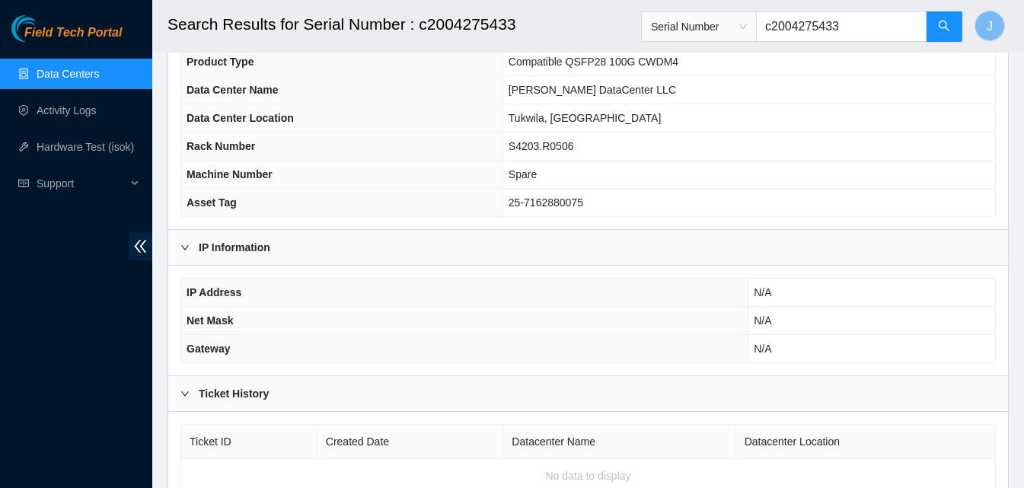
type input "c2004275433"
drag, startPoint x: 0, startPoint y: 347, endPoint x: 16, endPoint y: 346, distance: 16.1
click at [10, 347] on div "Field Tech Portal Data Centers Activity Logs Hardware Test (isok) Support" at bounding box center [76, 251] width 152 height 473
drag, startPoint x: 861, startPoint y: 27, endPoint x: 638, endPoint y: 35, distance: 223.2
click at [638, 35] on header "Search Results for Serial Number : c2004275433 Serial Number c2004275433 J" at bounding box center [664, 26] width 1024 height 53
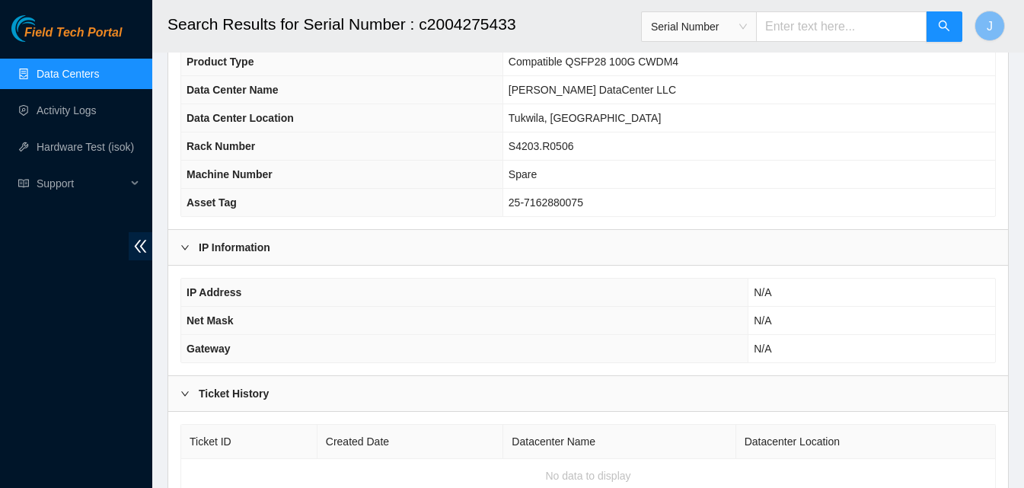
paste input "c2011324735"
click at [955, 19] on button "button" at bounding box center [944, 26] width 37 height 30
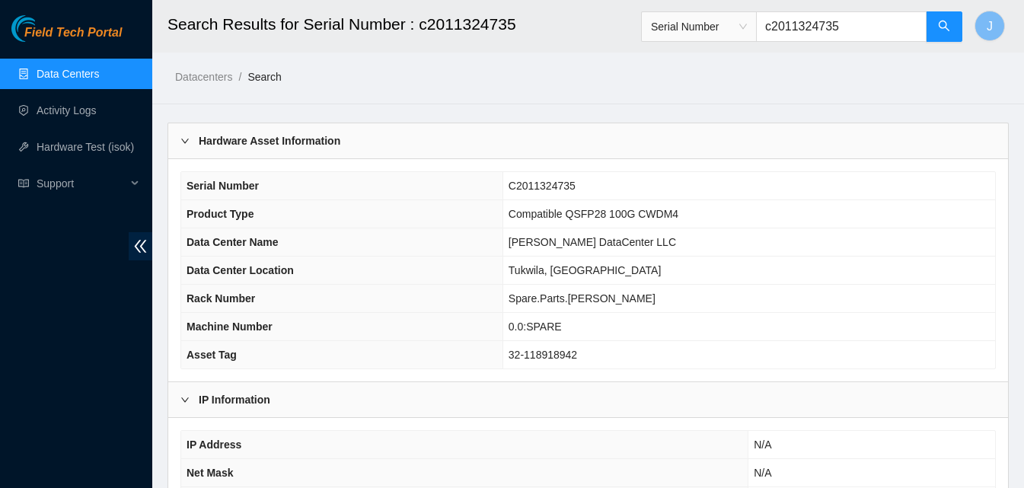
type input "c2011324735"
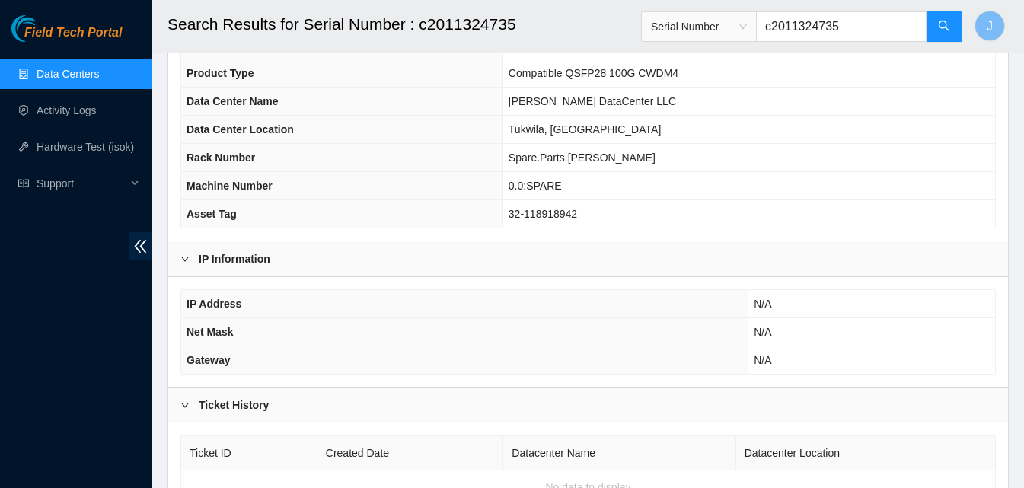
scroll to position [152, 0]
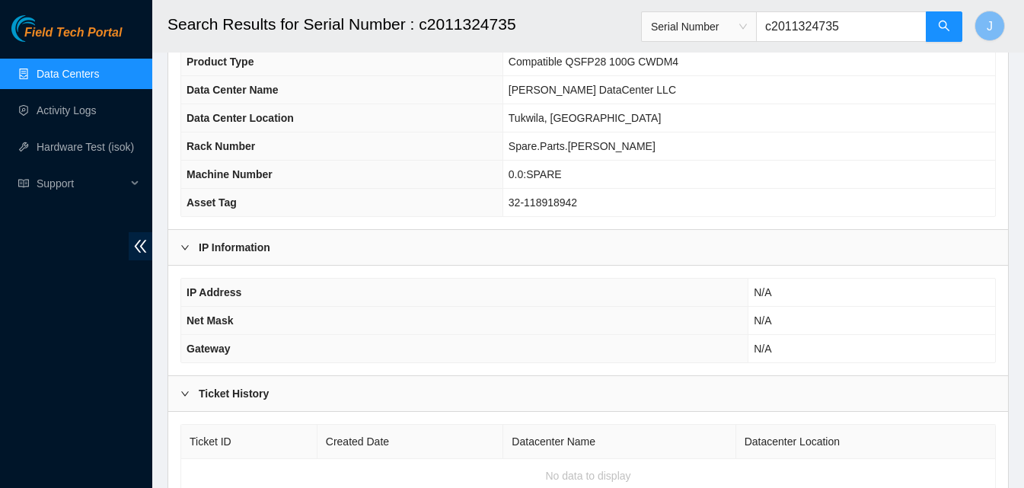
click at [2, 410] on div "Field Tech Portal Data Centers Activity Logs Hardware Test (isok) Support" at bounding box center [76, 251] width 152 height 473
drag, startPoint x: 875, startPoint y: 21, endPoint x: 593, endPoint y: 26, distance: 281.7
click at [593, 26] on header "Search Results for Serial Number : c2011324735 Serial Number c2011324735 J" at bounding box center [664, 26] width 1024 height 53
paste input "c20m22348"
click at [953, 27] on button "button" at bounding box center [944, 26] width 37 height 30
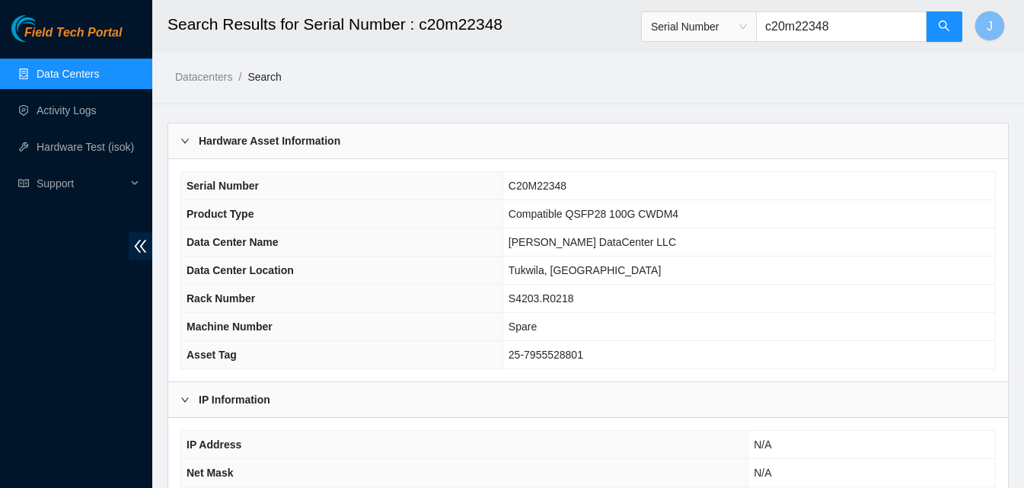
type input "c20m22348"
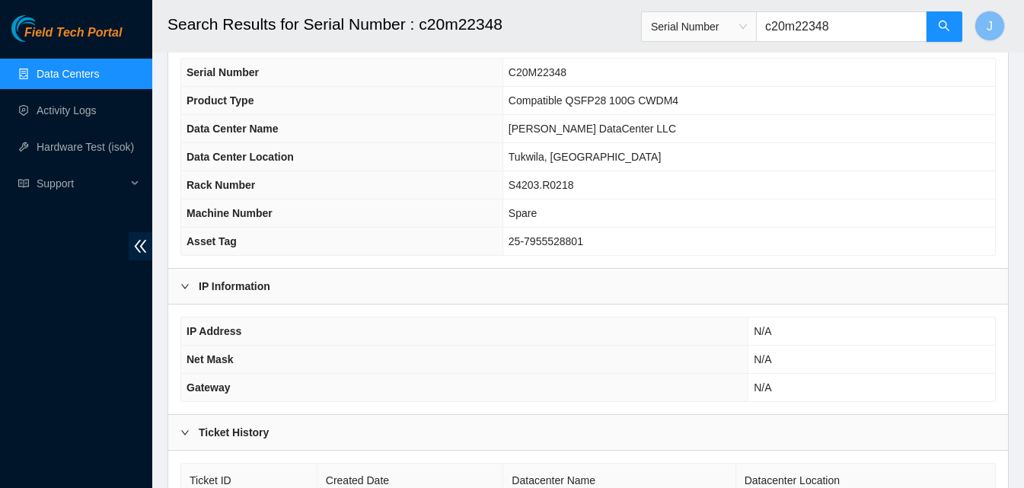
scroll to position [218, 0]
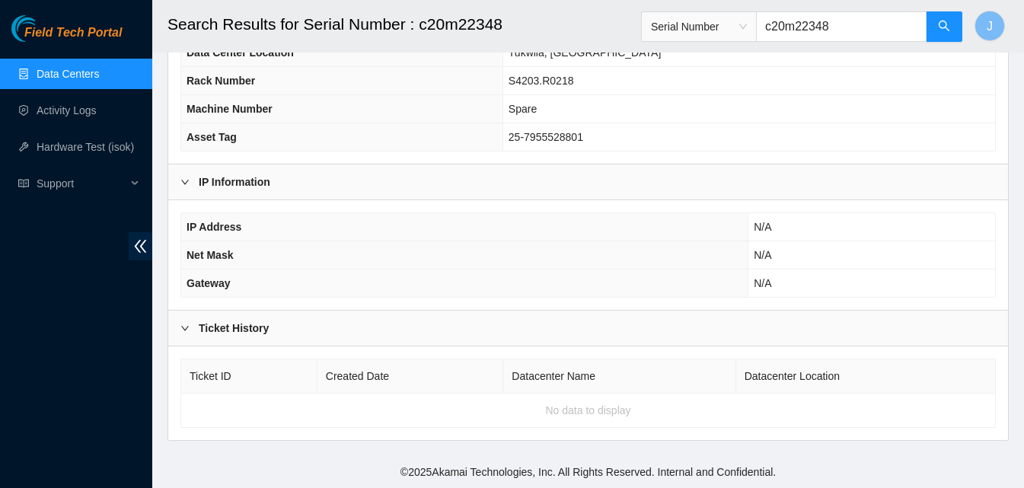
drag, startPoint x: 867, startPoint y: 24, endPoint x: 641, endPoint y: 49, distance: 227.4
click at [641, 49] on header "Search Results for Serial Number : c20m22348 Serial Number c20m22348 J" at bounding box center [664, 26] width 1024 height 53
paste input "g2310083912"
click at [942, 27] on icon "search" at bounding box center [944, 26] width 12 height 12
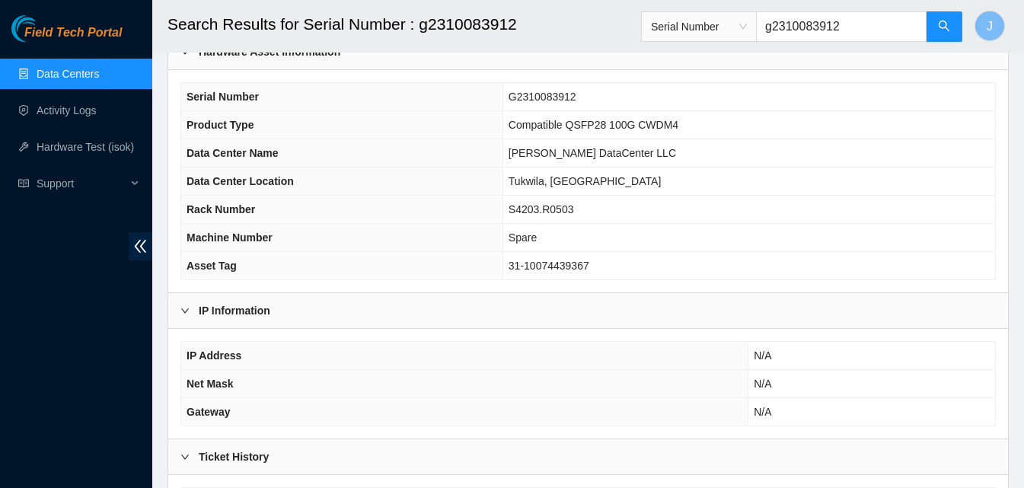
scroll to position [65, 0]
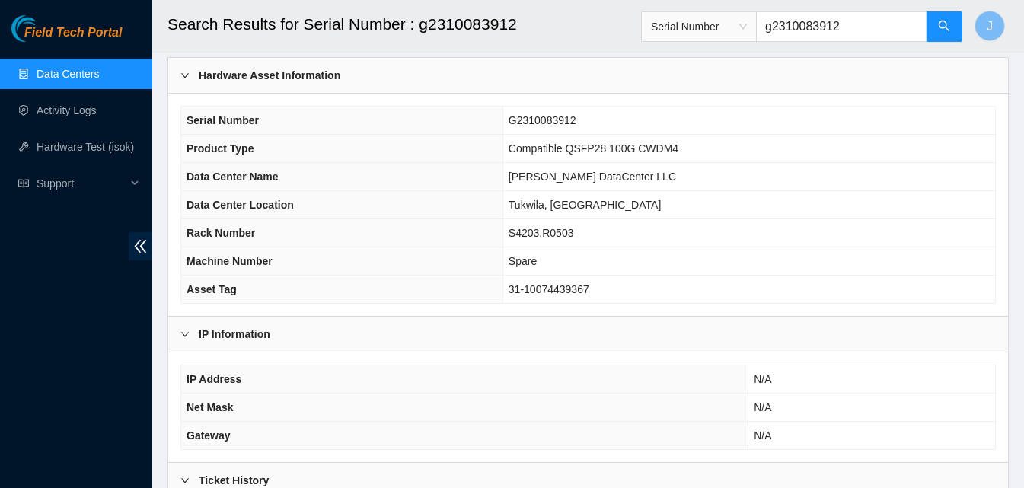
type input "g2310083912"
drag, startPoint x: 0, startPoint y: 311, endPoint x: 77, endPoint y: 282, distance: 82.4
click at [1, 311] on div "Field Tech Portal Data Centers Activity Logs Hardware Test (isok) Support" at bounding box center [76, 251] width 152 height 473
drag, startPoint x: 860, startPoint y: 33, endPoint x: 610, endPoint y: 43, distance: 250.7
click at [610, 43] on header "Search Results for Serial Number : g2310083912 Serial Number g2310083912 J" at bounding box center [664, 26] width 1024 height 53
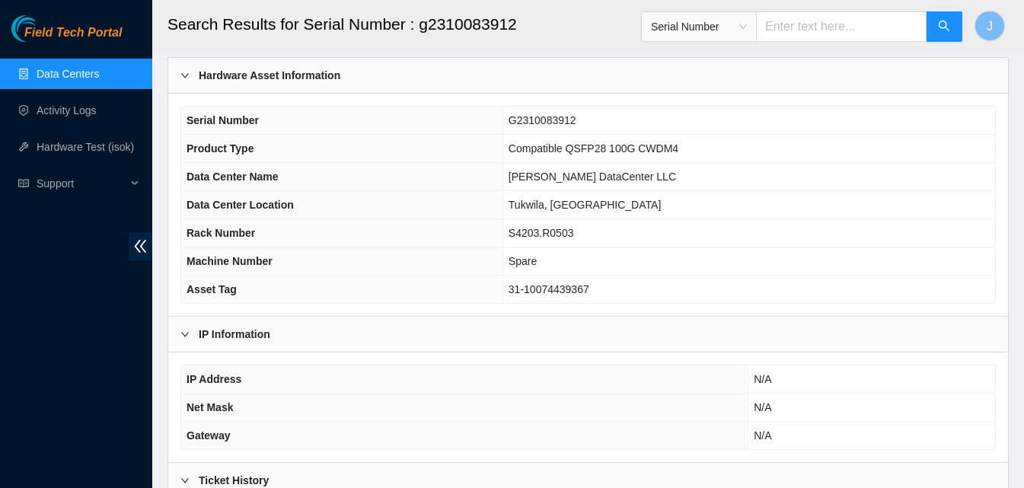
paste input "c2004275470"
click at [931, 21] on button "button" at bounding box center [944, 26] width 37 height 30
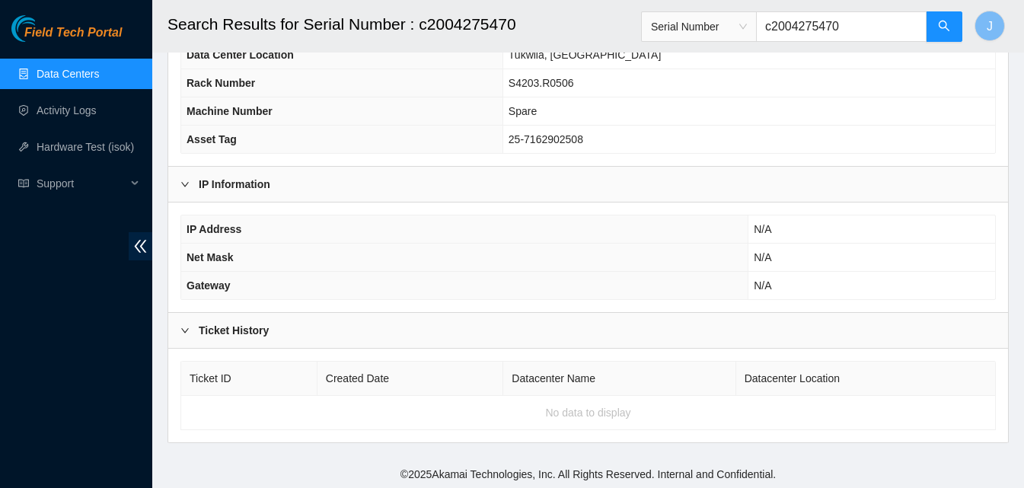
scroll to position [218, 0]
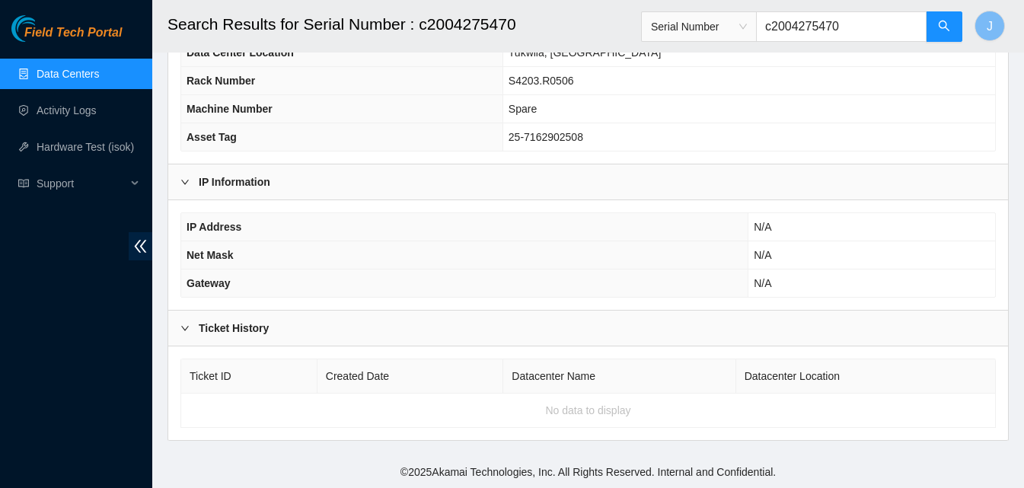
type input "c2004275470"
click at [99, 308] on div "Field Tech Portal Data Centers Activity Logs Hardware Test (isok) Support" at bounding box center [76, 251] width 152 height 473
drag, startPoint x: 876, startPoint y: 27, endPoint x: 622, endPoint y: 59, distance: 256.3
click at [622, 59] on main "Search Results for Serial Number : c2004275470 Serial Number c2004275470 J Data…" at bounding box center [588, 119] width 872 height 674
paste input "inmboa180891"
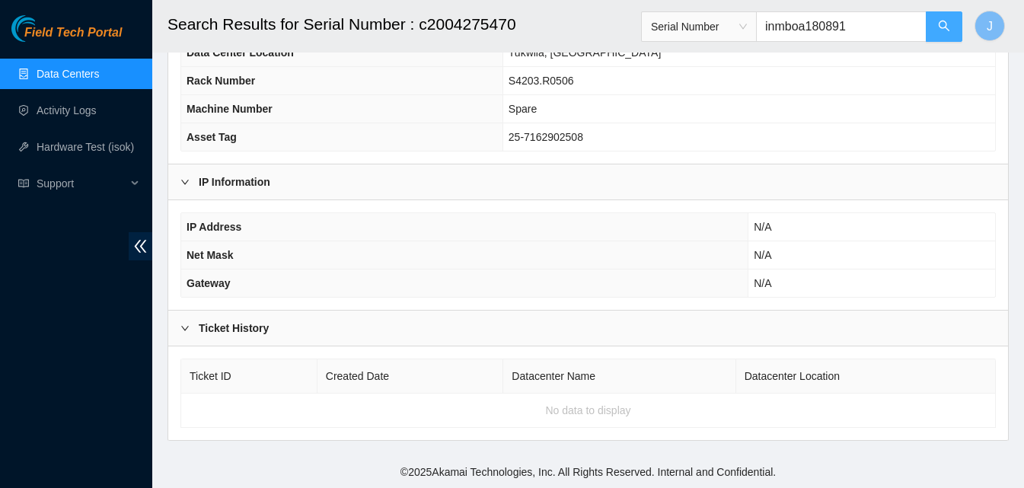
click at [944, 35] on button "button" at bounding box center [944, 26] width 37 height 30
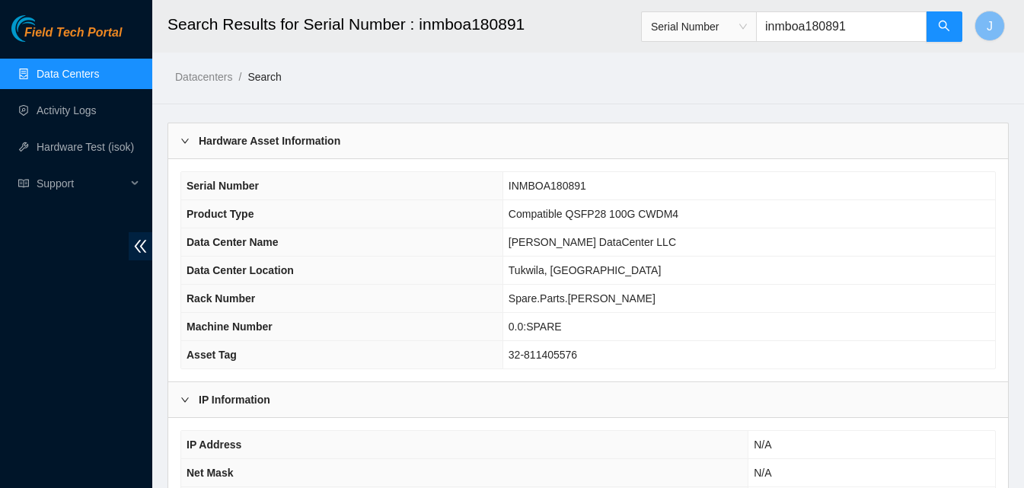
type input "inmboa180891"
drag, startPoint x: 0, startPoint y: 365, endPoint x: 124, endPoint y: 349, distance: 125.2
click at [16, 368] on div "Field Tech Portal Data Centers Activity Logs Hardware Test (isok) Support" at bounding box center [76, 251] width 152 height 473
drag, startPoint x: 869, startPoint y: 25, endPoint x: 387, endPoint y: 65, distance: 482.7
click at [386, 65] on main "Search Results for Serial Number : inmboa180891 Serial Number inmboa180891 J Da…" at bounding box center [588, 337] width 872 height 674
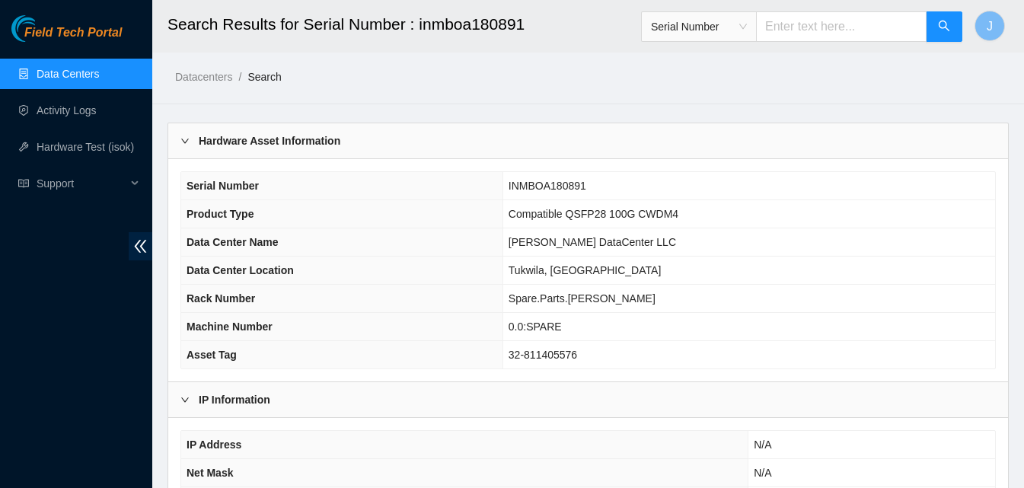
paste input "c2003046000"
click at [959, 31] on button "button" at bounding box center [944, 26] width 37 height 30
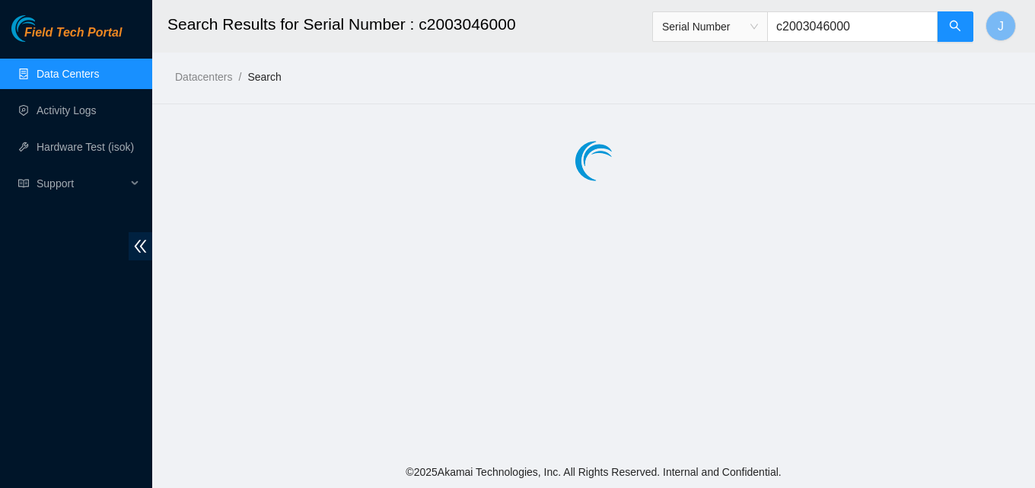
type input "c2003046000"
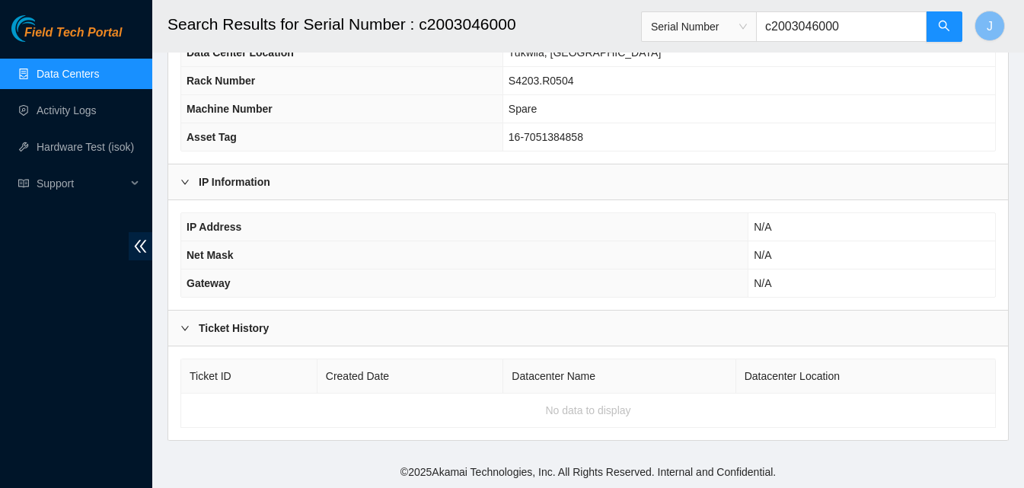
scroll to position [142, 0]
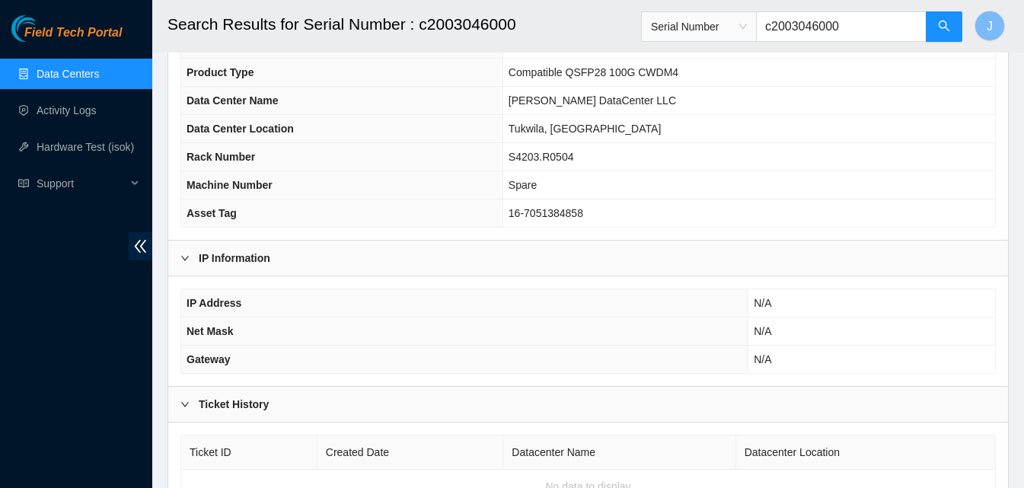
drag, startPoint x: 63, startPoint y: 311, endPoint x: 164, endPoint y: 210, distance: 143.2
click at [65, 311] on div "Field Tech Portal Data Centers Activity Logs Hardware Test (isok) Support" at bounding box center [76, 251] width 152 height 473
drag, startPoint x: 858, startPoint y: 26, endPoint x: 671, endPoint y: 43, distance: 187.3
click at [671, 43] on div "Serial Number c2003046000" at bounding box center [802, 26] width 322 height 49
paste input "c2004275811"
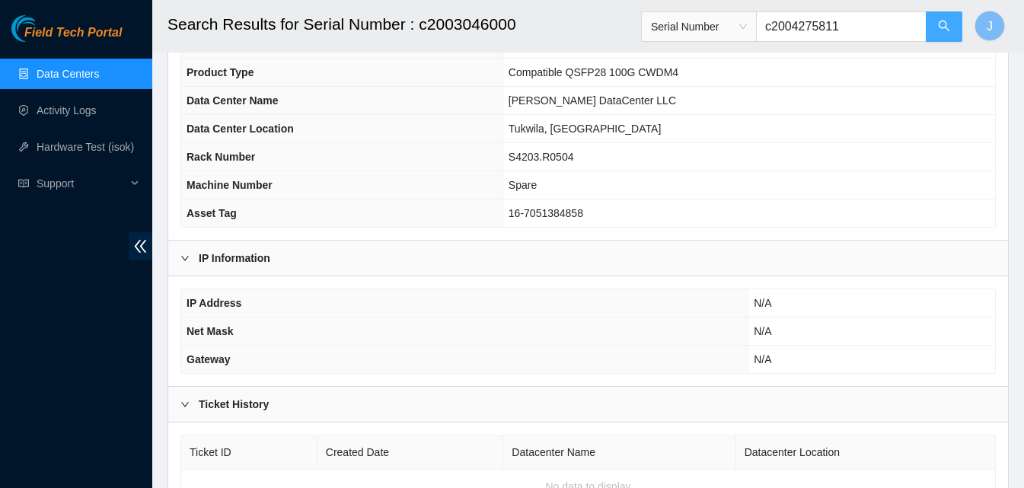
click at [954, 22] on button "button" at bounding box center [944, 26] width 37 height 30
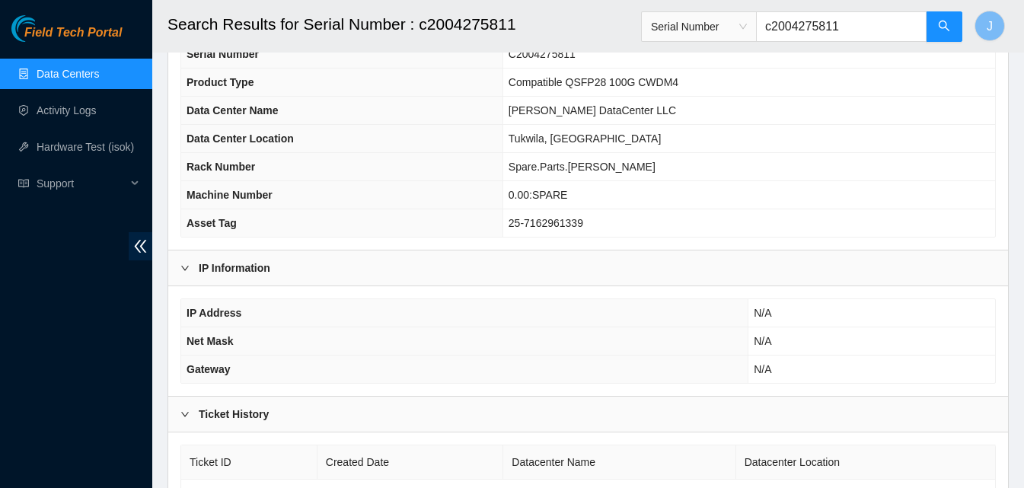
scroll to position [152, 0]
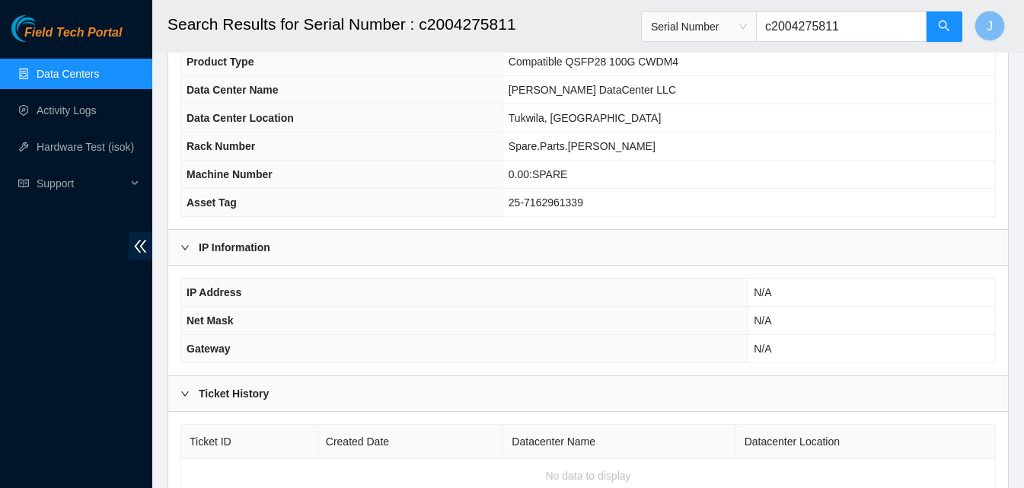
type input "c2004275811"
click at [0, 279] on div "Field Tech Portal Data Centers Activity Logs Hardware Test (isok) Support" at bounding box center [76, 251] width 152 height 473
drag, startPoint x: 882, startPoint y: 25, endPoint x: 655, endPoint y: 43, distance: 227.6
click at [655, 43] on header "Search Results for Serial Number : c2004275811 Serial Number c2004275811 J" at bounding box center [664, 26] width 1024 height 53
paste input "c20m13124"
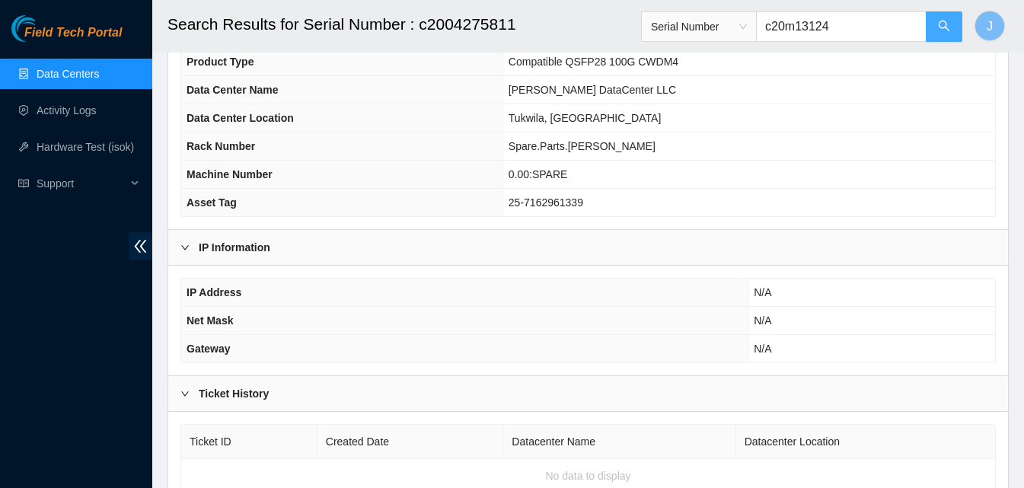
click at [938, 28] on icon "search" at bounding box center [944, 26] width 12 height 12
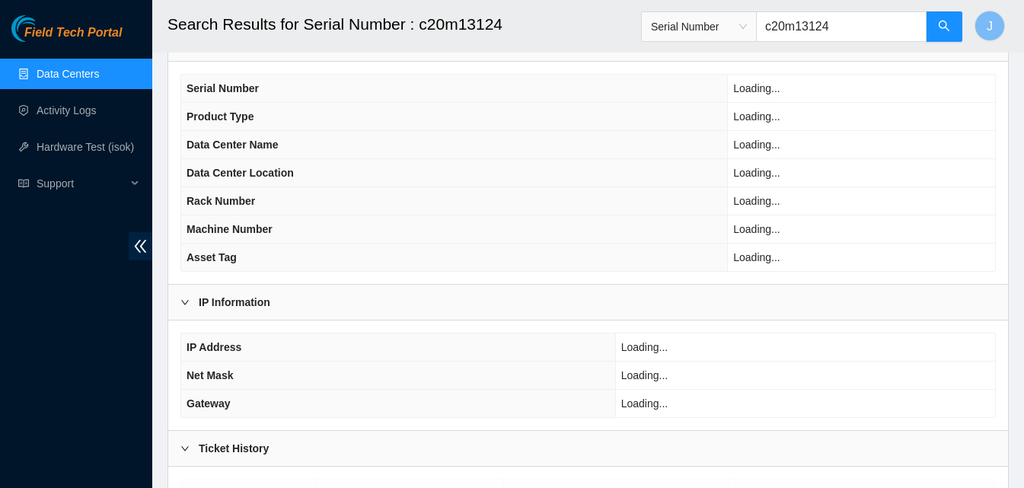
scroll to position [65, 0]
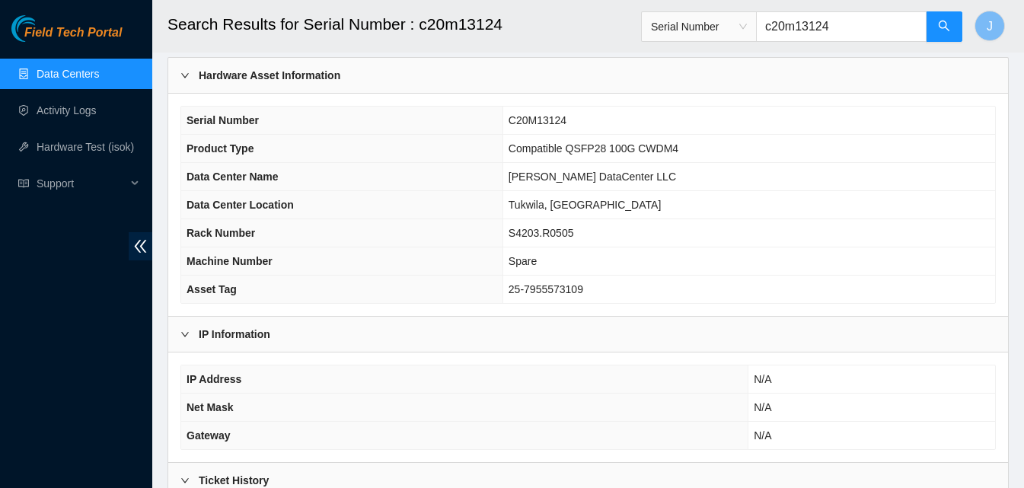
type input "c20m13124"
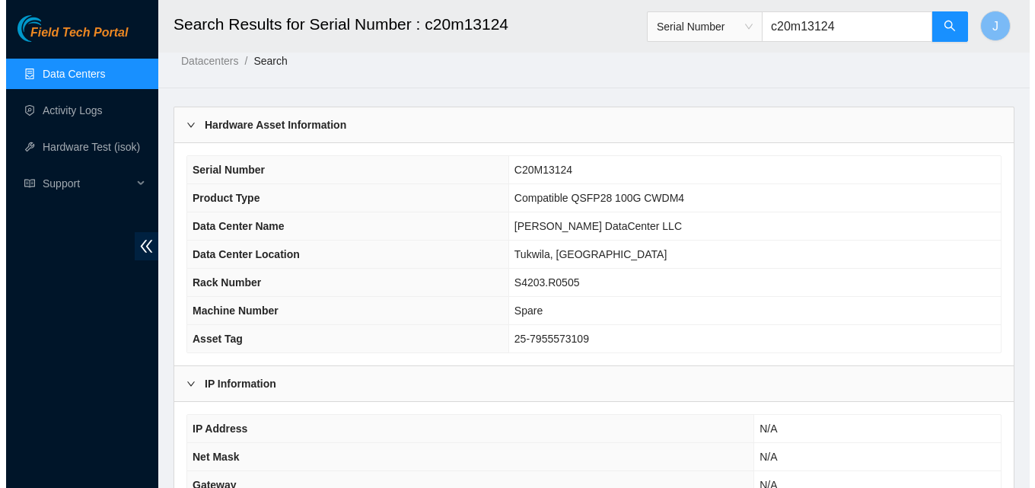
scroll to position [0, 0]
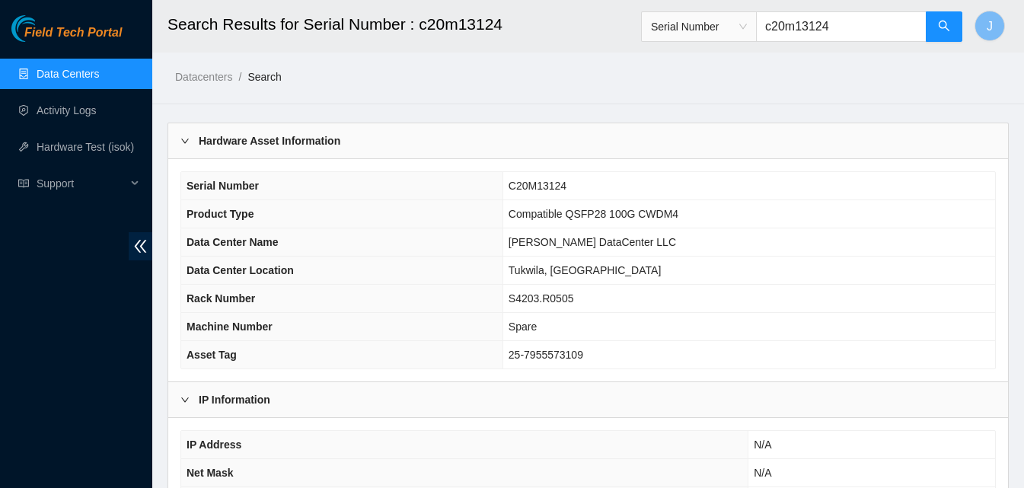
click at [72, 68] on link "Data Centers" at bounding box center [68, 74] width 62 height 12
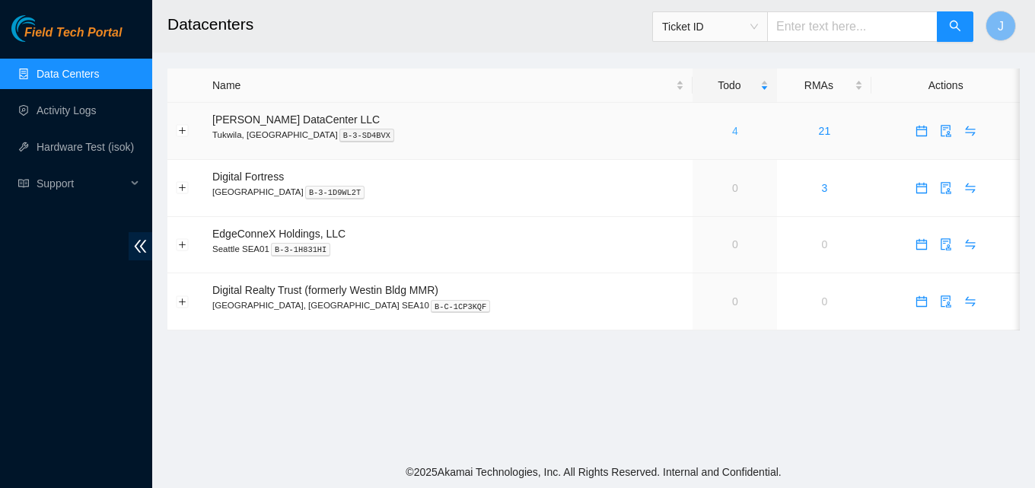
click at [732, 127] on link "4" at bounding box center [735, 131] width 6 height 12
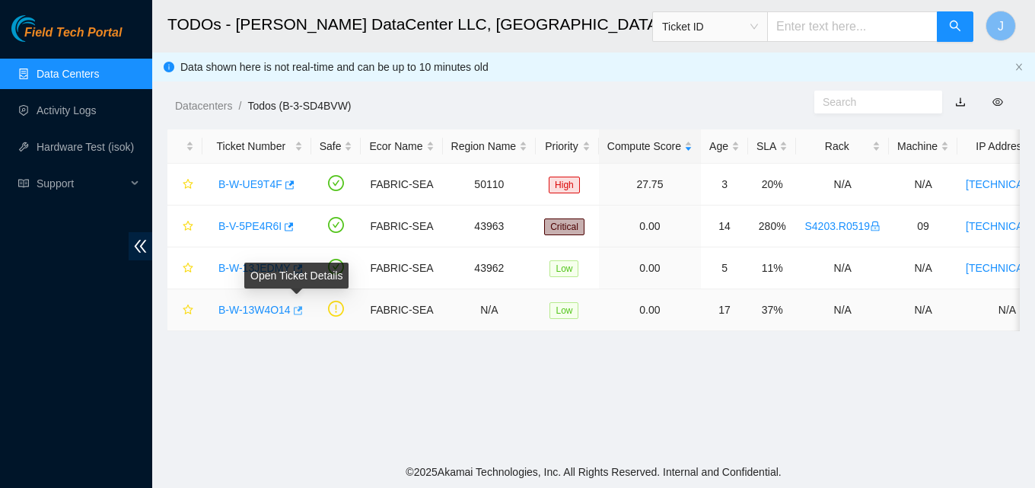
click at [295, 310] on icon "button" at bounding box center [297, 310] width 11 height 11
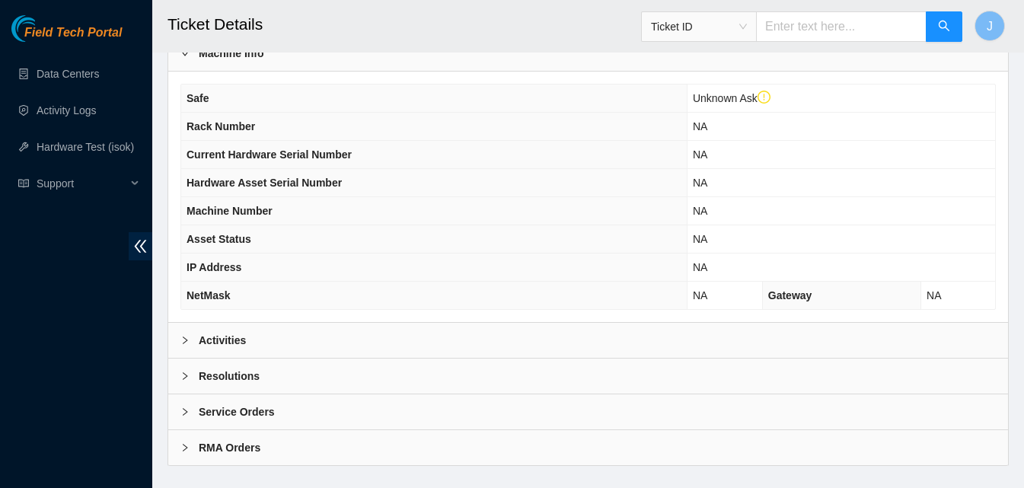
scroll to position [524, 0]
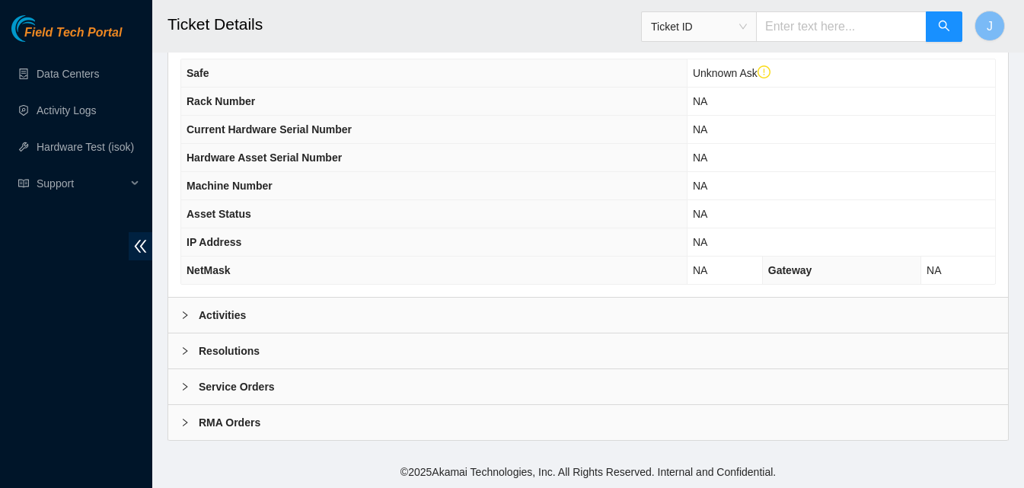
click at [481, 320] on div "Activities" at bounding box center [588, 315] width 840 height 35
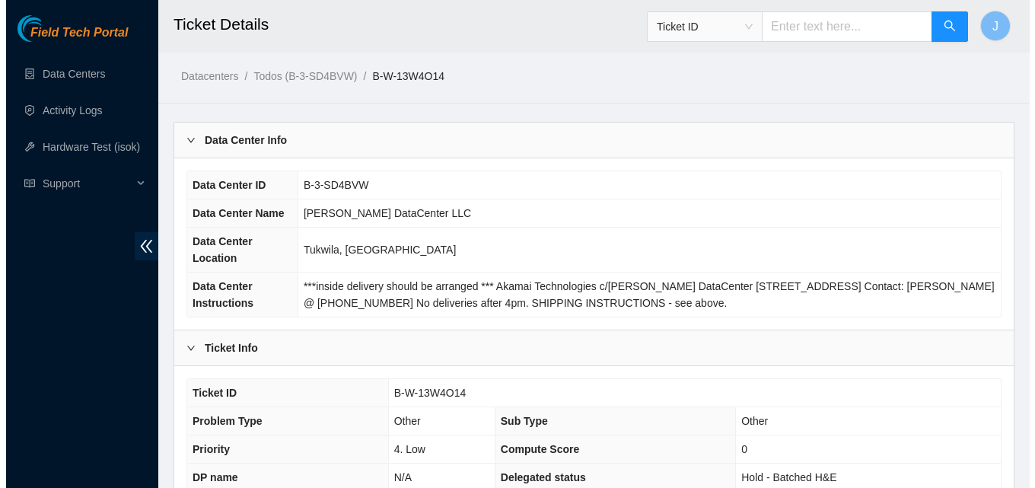
scroll to position [0, 0]
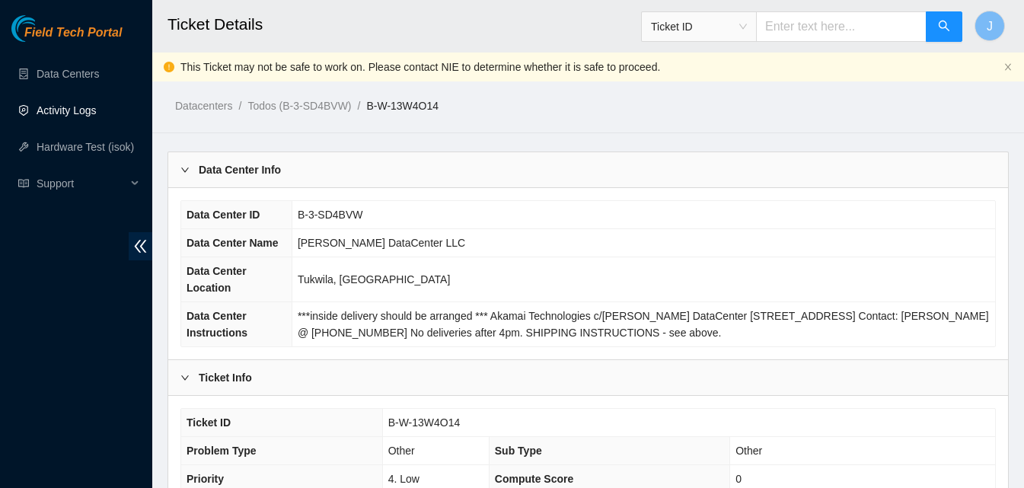
click at [79, 110] on link "Activity Logs" at bounding box center [67, 110] width 60 height 12
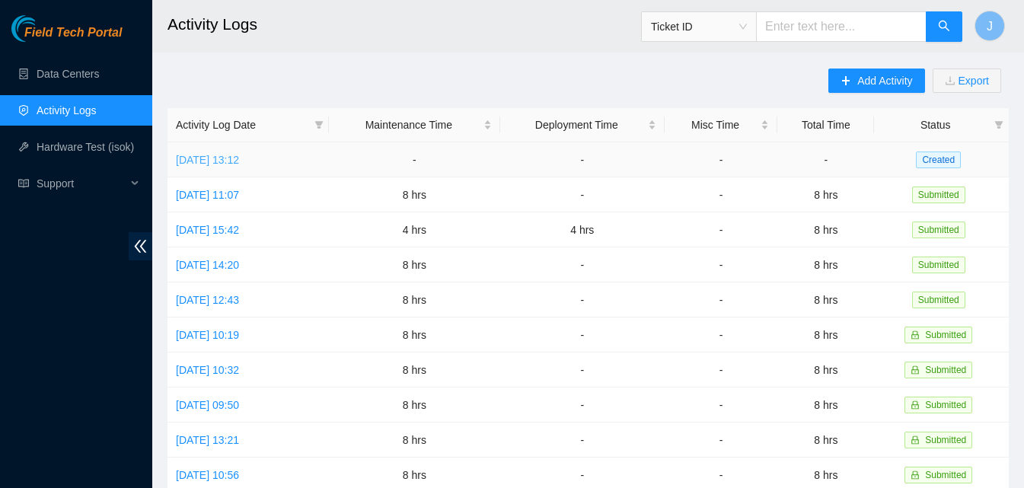
click at [219, 155] on link "Mon, 08 Sep 2025 13:12" at bounding box center [207, 160] width 63 height 12
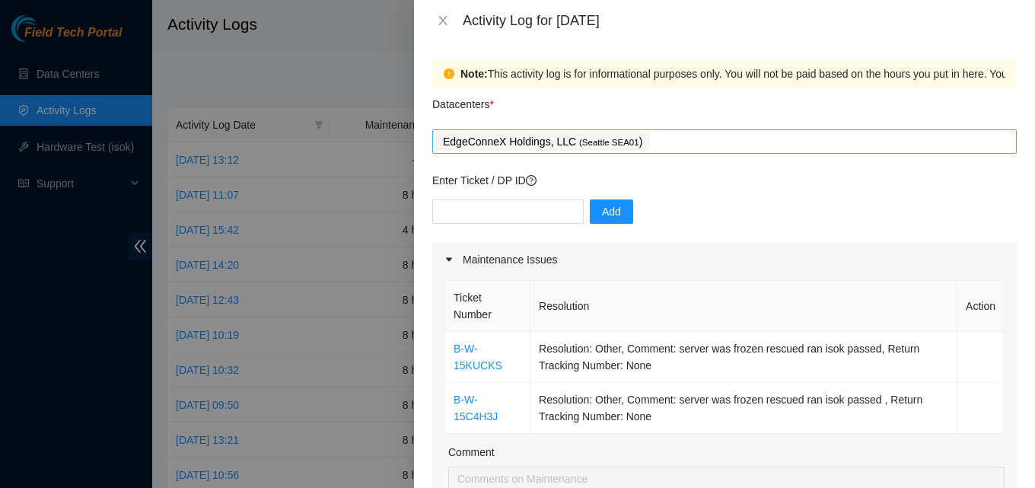
click at [736, 140] on div "EdgeConneX Holdings, LLC ( Seattle SEA01 )" at bounding box center [724, 141] width 577 height 21
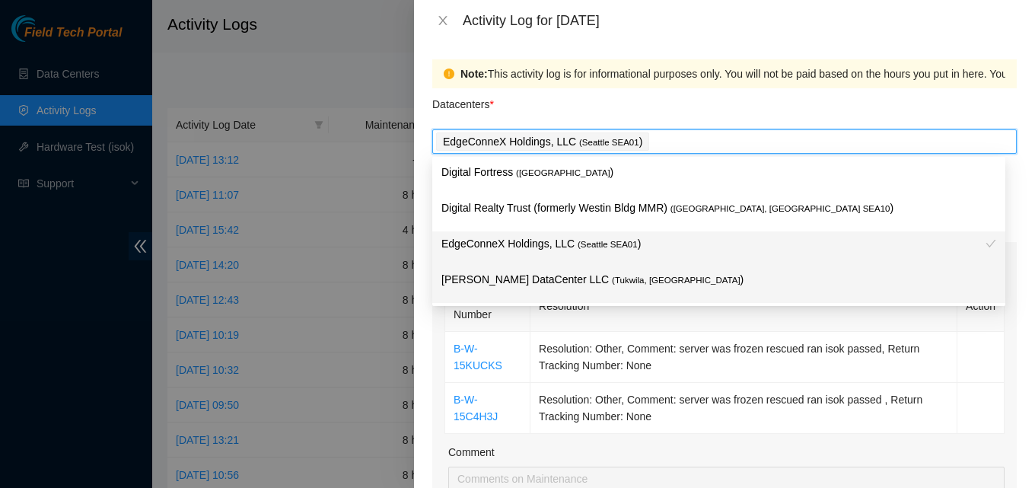
click at [612, 283] on span "( Tukwila, WA" at bounding box center [676, 280] width 129 height 9
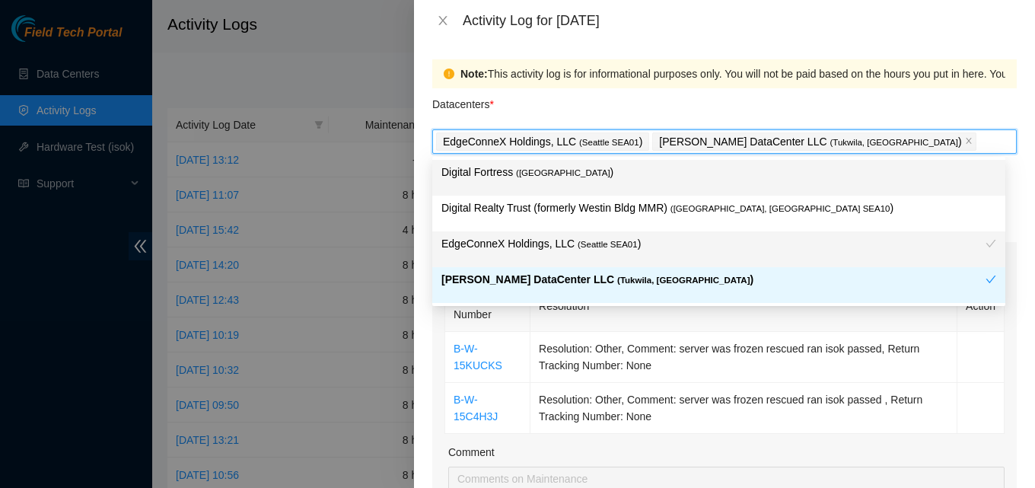
click at [639, 85] on div "Note: This activity log is for informational purposes only. You will not be pai…" at bounding box center [724, 73] width 585 height 29
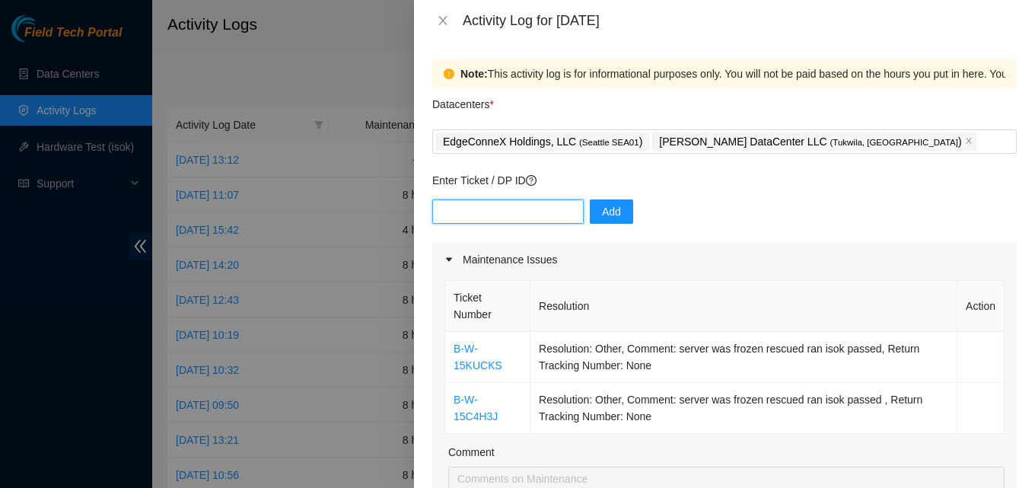
click at [483, 218] on input "text" at bounding box center [507, 211] width 151 height 24
paste input "B-W-13W4O14"
type input "B-W-13W4O14"
click at [602, 208] on span "Add" at bounding box center [611, 211] width 19 height 17
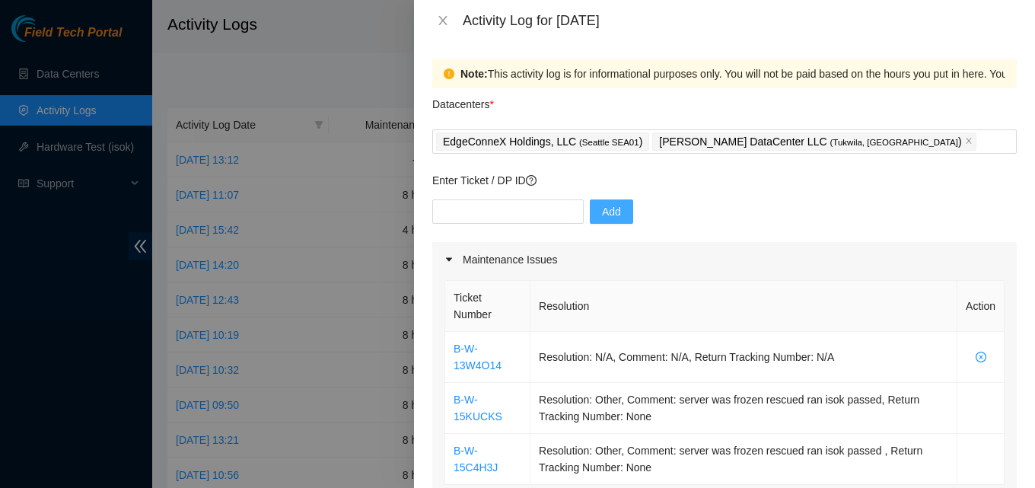
click at [404, 59] on div at bounding box center [517, 244] width 1035 height 488
click at [431, 18] on div "Activity Log for 08-09-2025" at bounding box center [724, 20] width 621 height 41
click at [438, 17] on icon "close" at bounding box center [443, 20] width 12 height 12
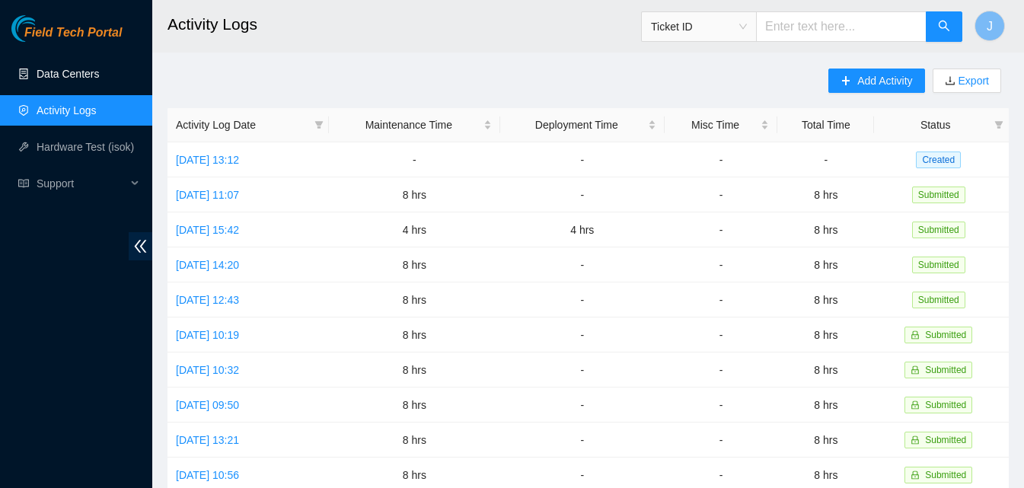
click at [99, 71] on link "Data Centers" at bounding box center [68, 74] width 62 height 12
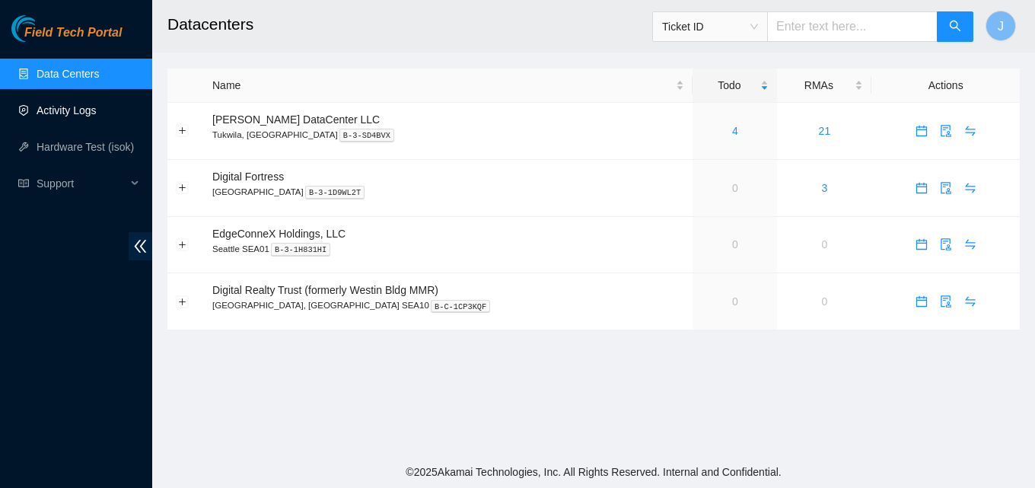
click at [55, 104] on link "Activity Logs" at bounding box center [67, 110] width 60 height 12
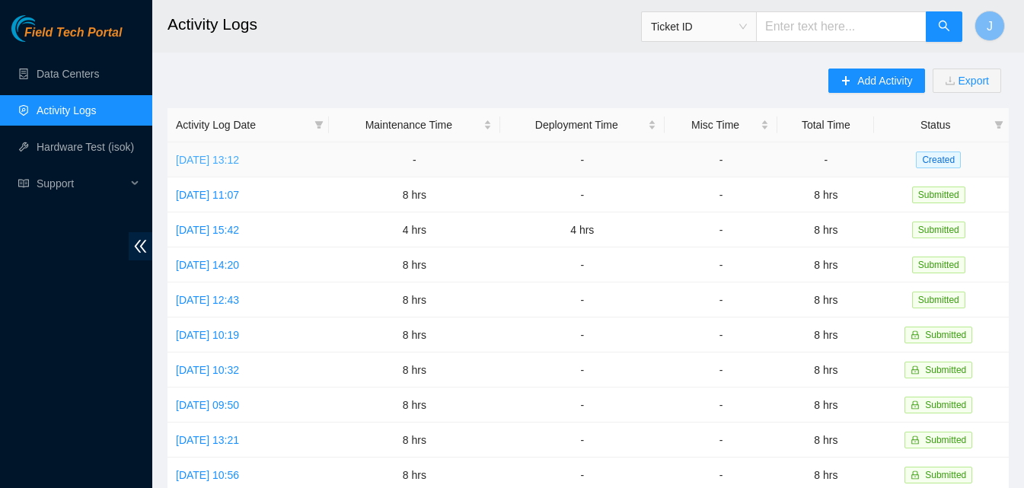
click at [239, 158] on link "Mon, 08 Sep 2025 13:12" at bounding box center [207, 160] width 63 height 12
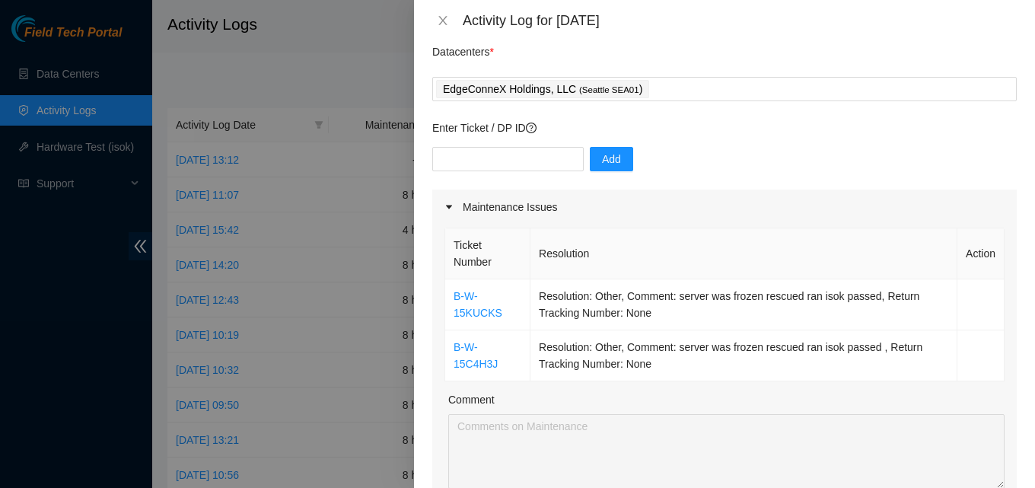
scroll to position [76, 0]
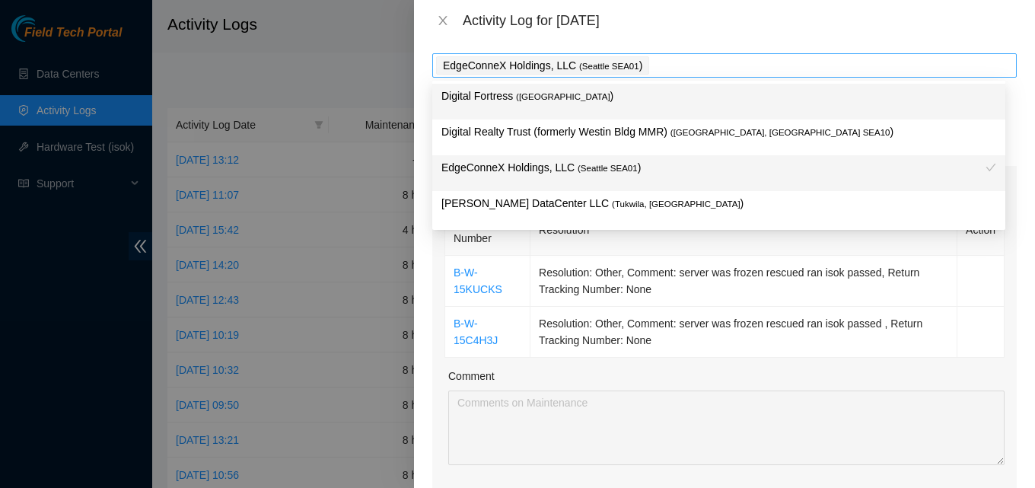
click at [715, 67] on div "EdgeConneX Holdings, LLC ( Seattle SEA01 )" at bounding box center [724, 65] width 577 height 21
type input "sa"
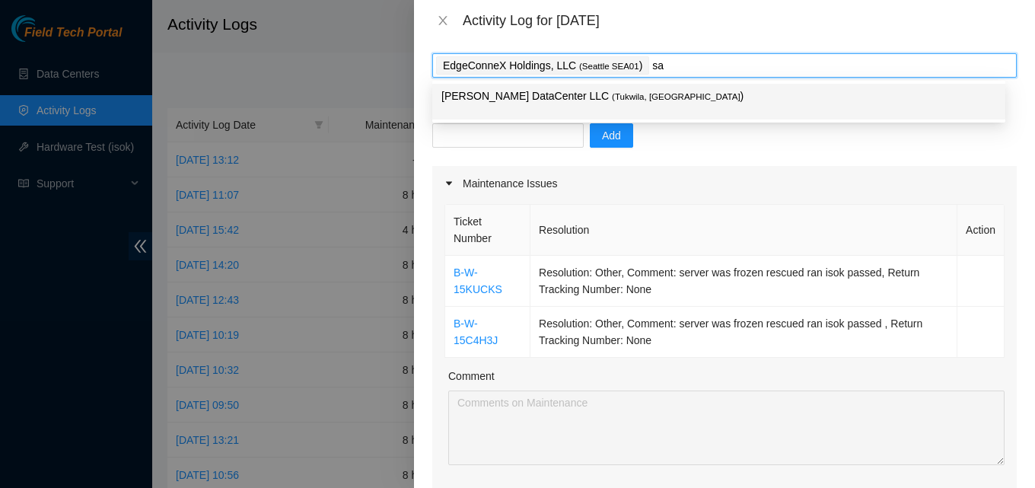
click at [501, 98] on p "Sabey DataCenter LLC ( Tukwila, WA )" at bounding box center [719, 97] width 555 height 18
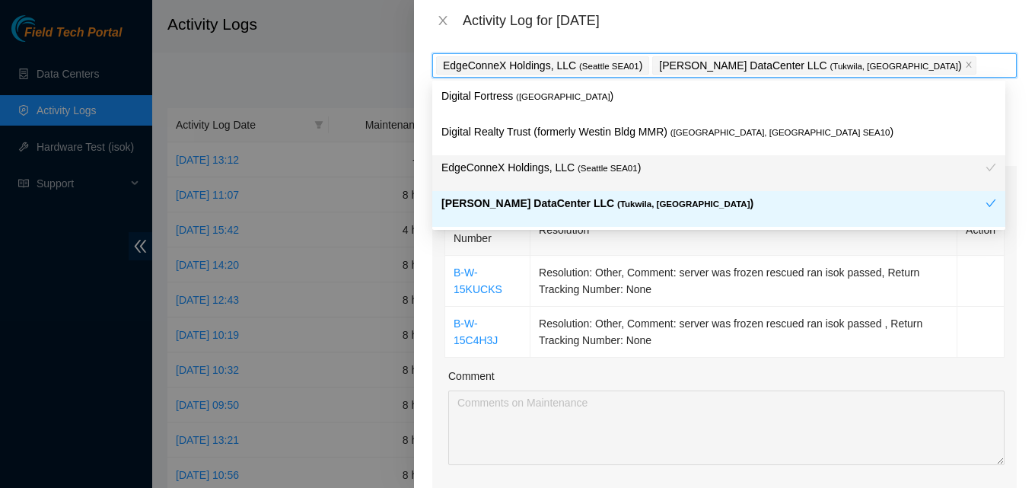
click at [424, 312] on div "Note: This activity log is for informational purposes only. You will not be pai…" at bounding box center [724, 264] width 621 height 447
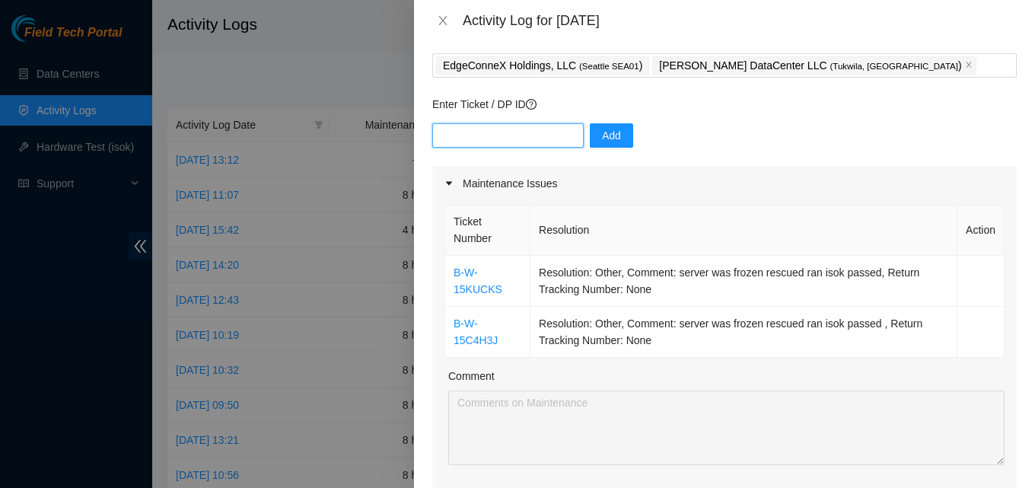
click at [470, 142] on input "text" at bounding box center [507, 135] width 151 height 24
paste input "B-W-13W4O14"
type input "B-W-13W4O14"
click at [605, 140] on span "Add" at bounding box center [611, 135] width 19 height 17
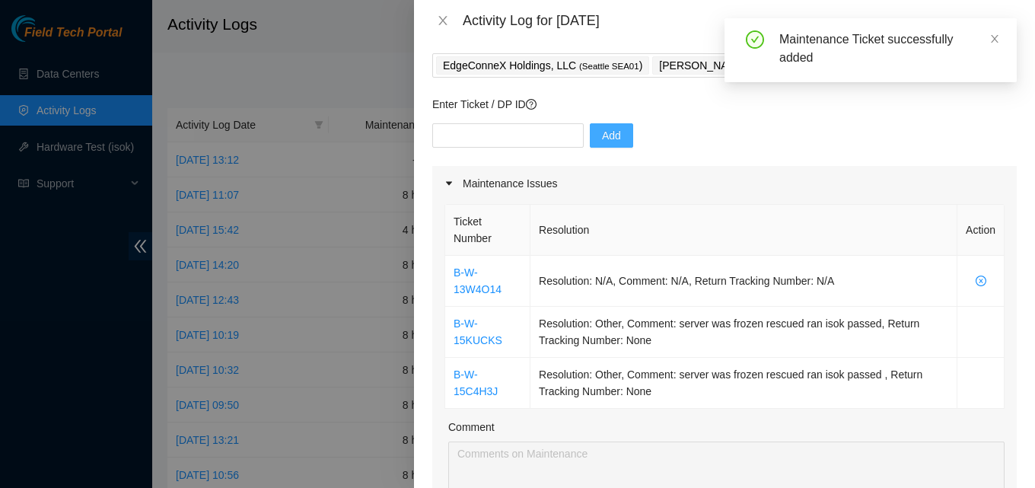
scroll to position [381, 0]
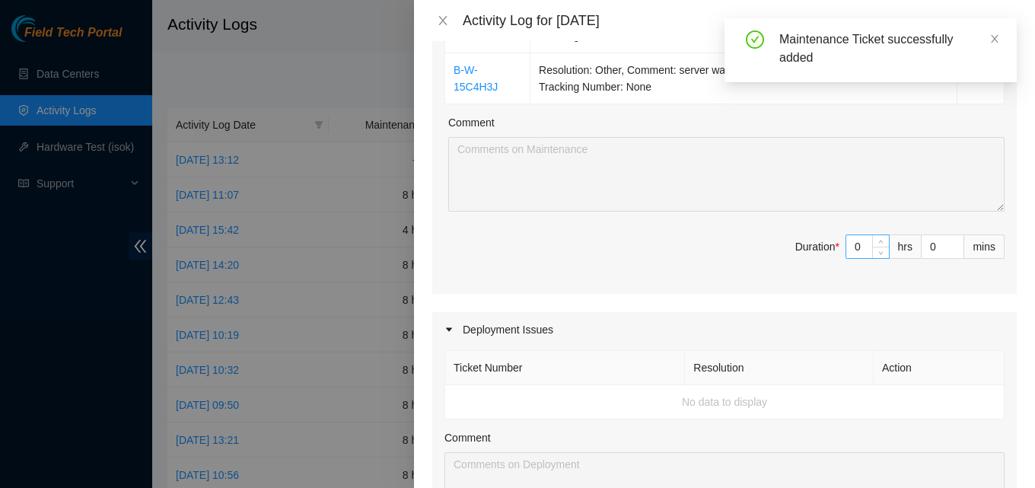
click at [857, 245] on input "0" at bounding box center [868, 246] width 43 height 23
type input "\"
type input "8"
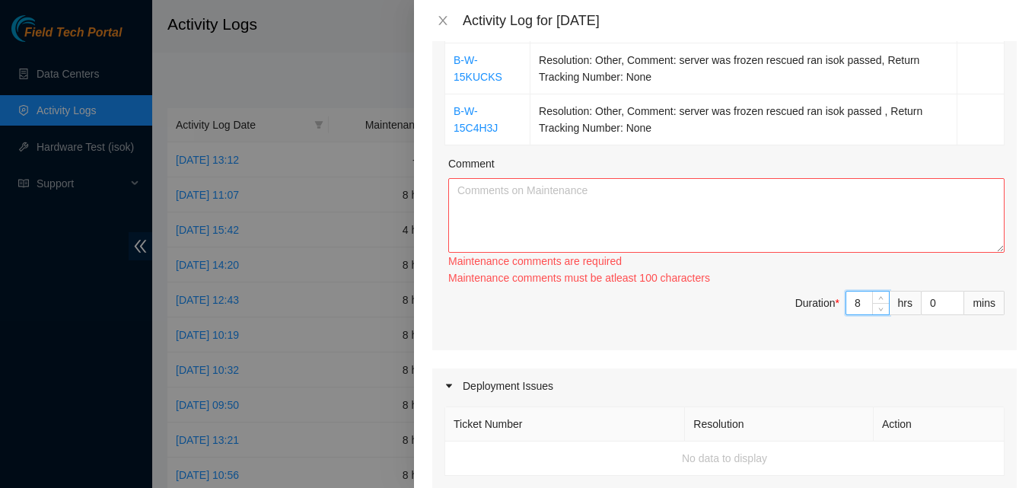
scroll to position [305, 0]
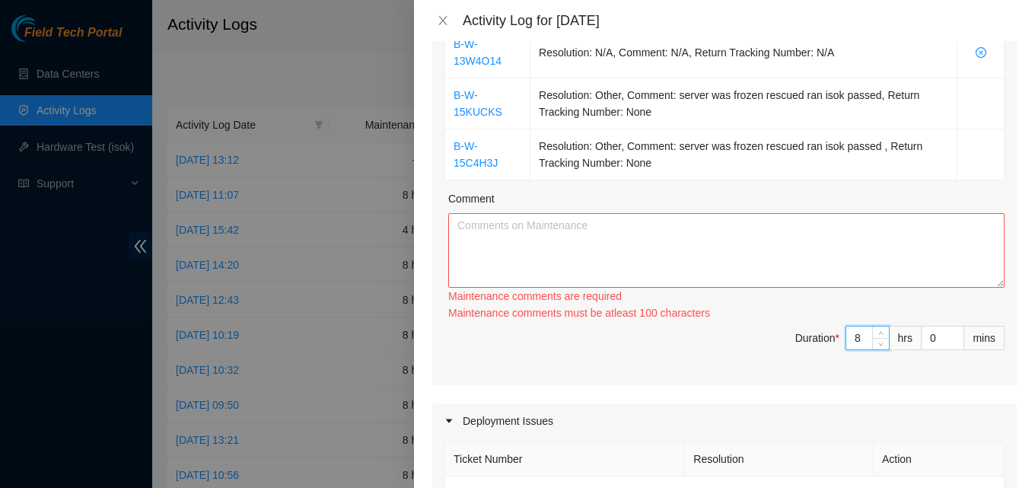
type input "8"
click at [706, 271] on textarea "Comment" at bounding box center [726, 250] width 556 height 75
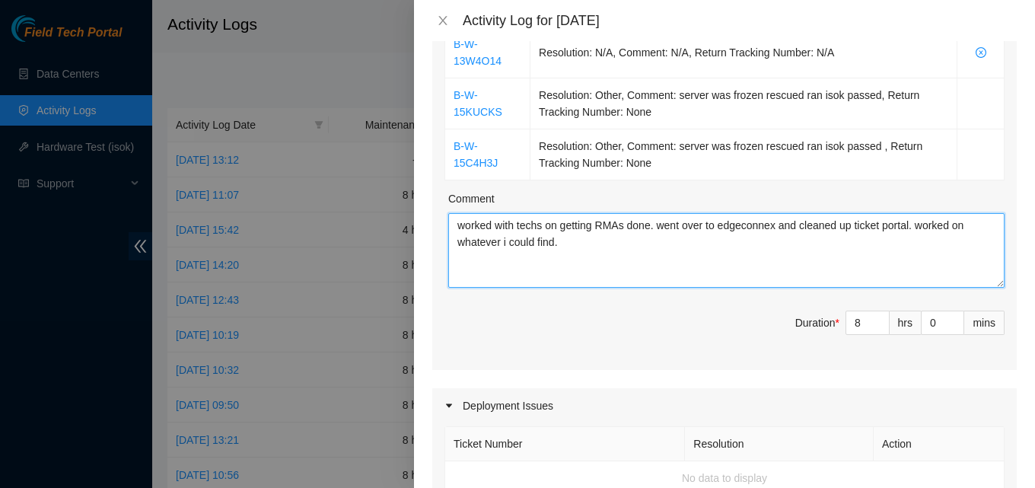
type textarea "worked with techs on getting RMAs done. went over to edgeconnex and cleaned up …"
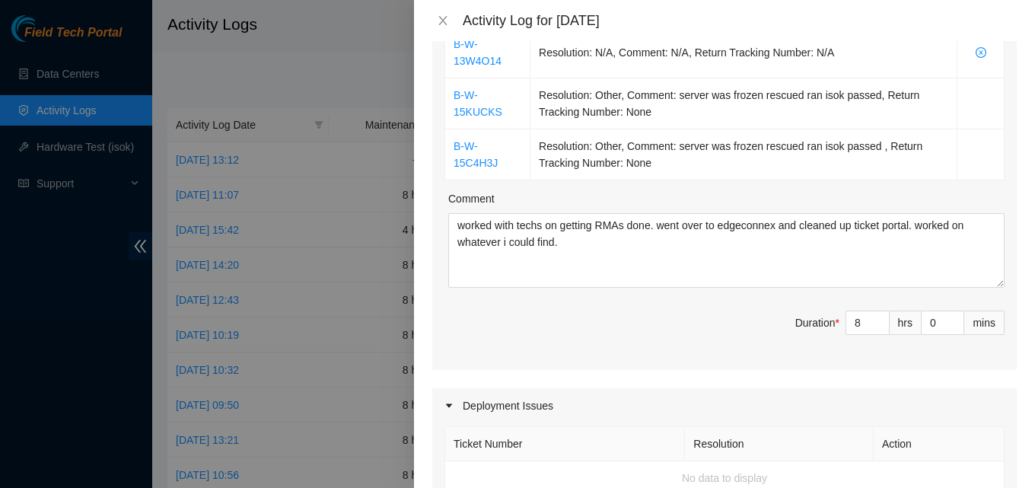
click at [658, 342] on span "Duration * 8 hrs 0 mins" at bounding box center [725, 332] width 560 height 43
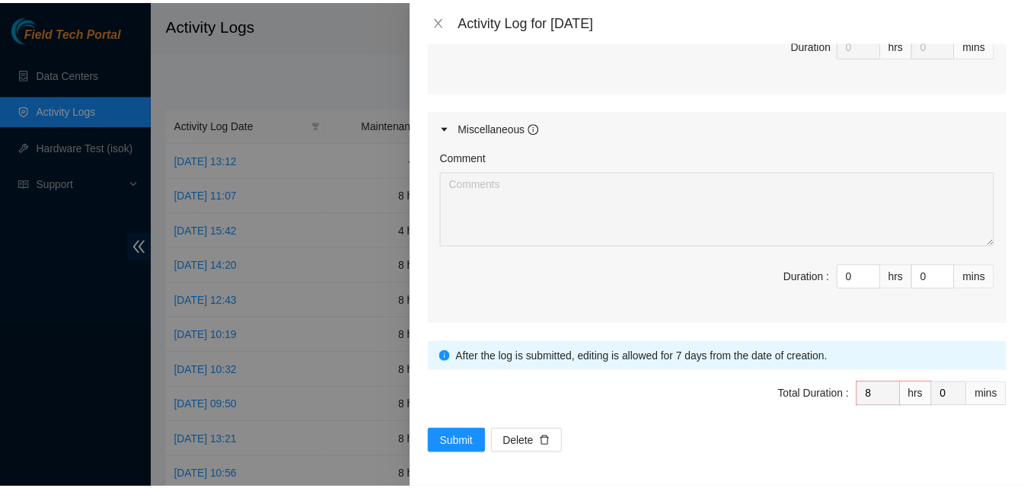
scroll to position [900, 0]
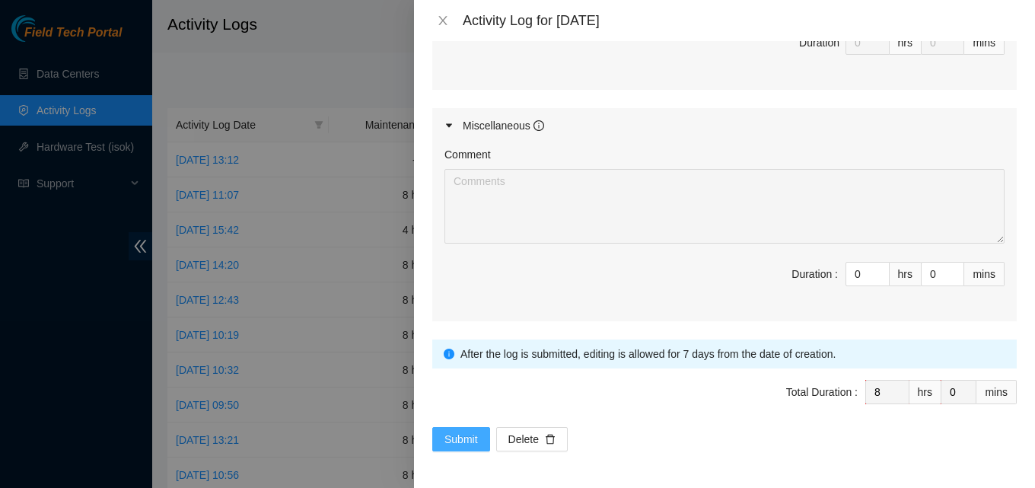
click at [461, 434] on span "Submit" at bounding box center [461, 439] width 33 height 17
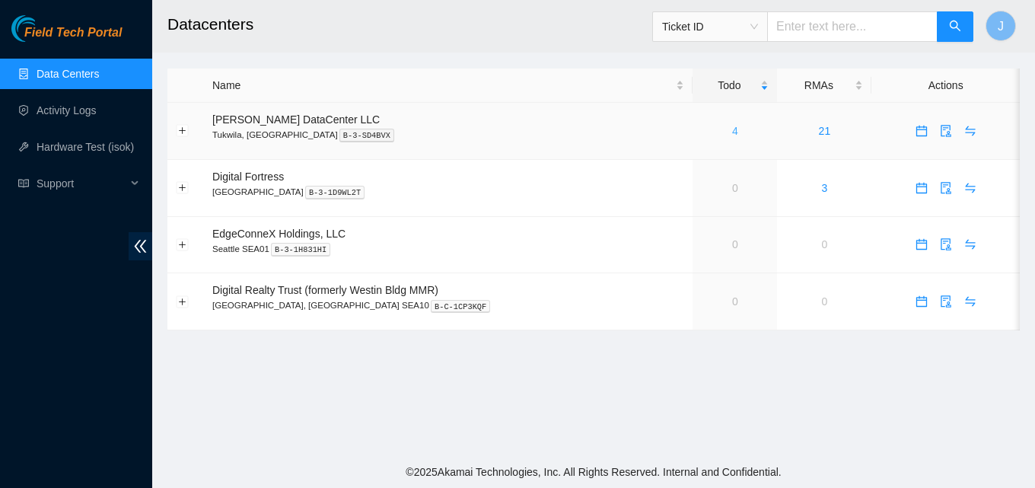
click at [732, 132] on link "4" at bounding box center [735, 131] width 6 height 12
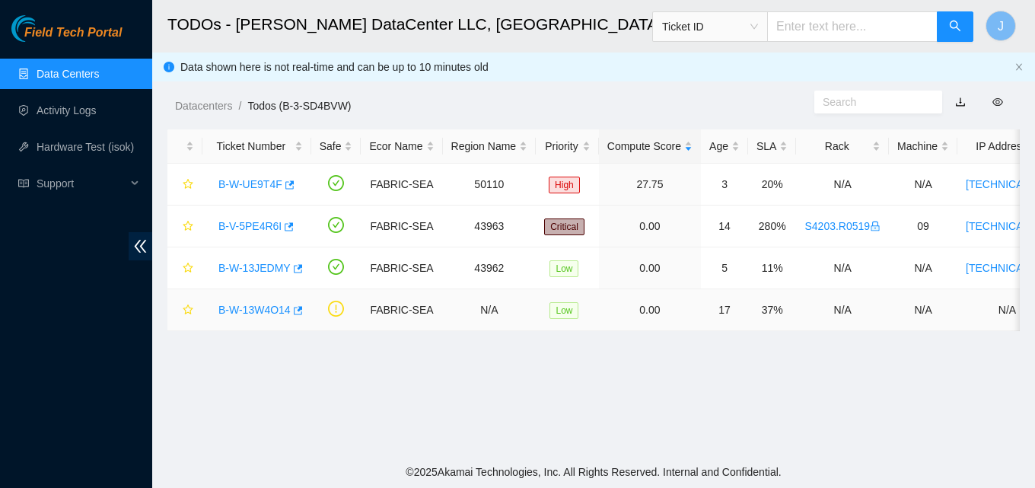
click at [274, 315] on link "B-W-13W4O14" at bounding box center [254, 310] width 72 height 12
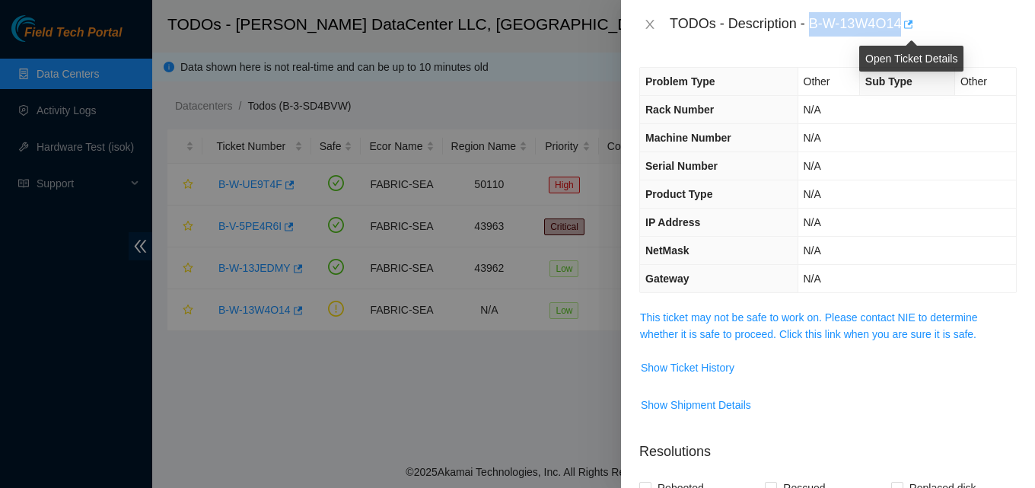
drag, startPoint x: 812, startPoint y: 31, endPoint x: 914, endPoint y: 21, distance: 102.5
click at [914, 21] on div "TODOs - Description - B-W-13W4O14" at bounding box center [843, 24] width 347 height 24
copy div "B-W-13W4O14"
